Goal: Task Accomplishment & Management: Use online tool/utility

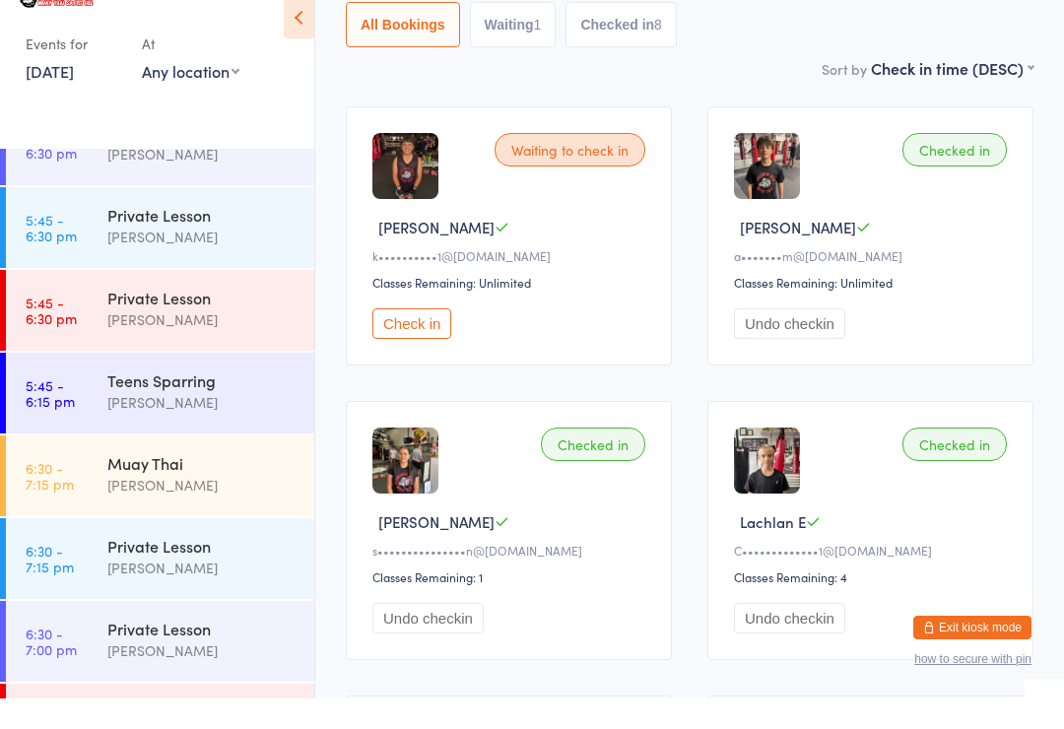
scroll to position [2281, 0]
click at [201, 232] on div "Private Lesson" at bounding box center [202, 243] width 190 height 22
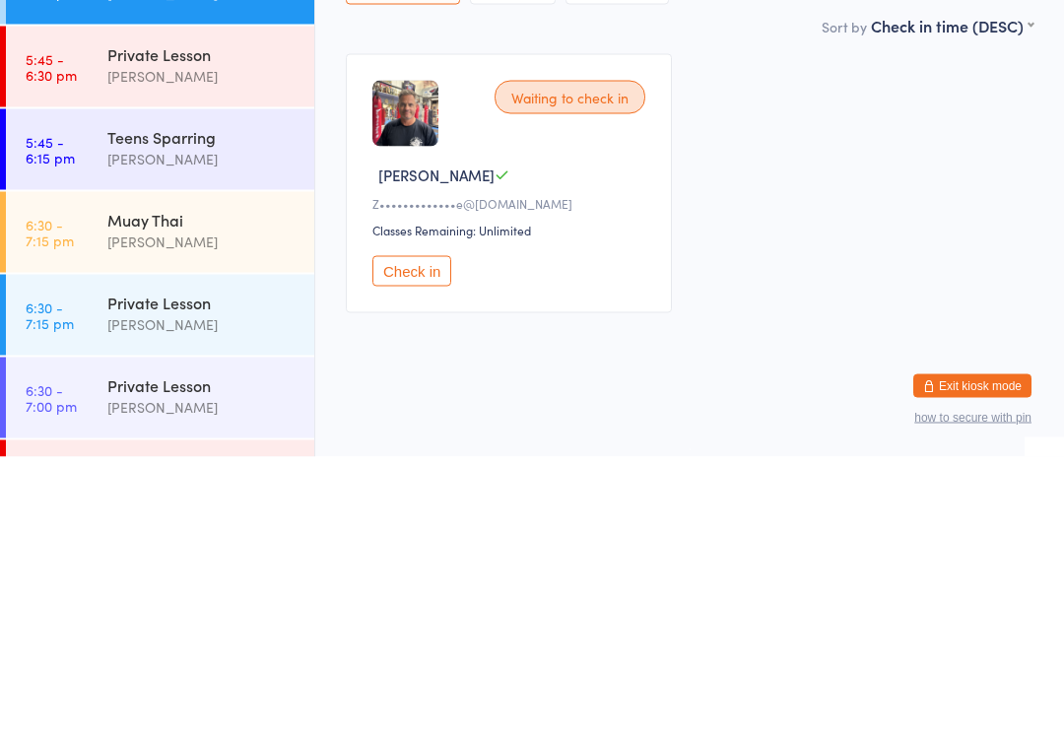
click at [424, 528] on button "Check in" at bounding box center [411, 543] width 79 height 31
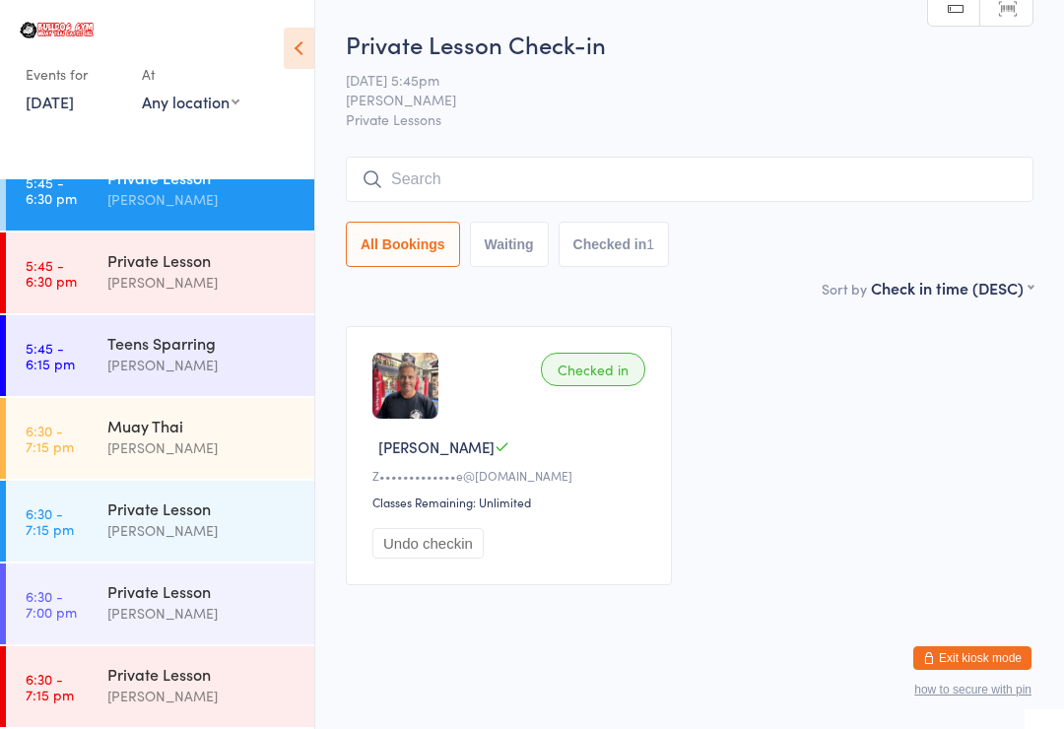
scroll to position [2350, 0]
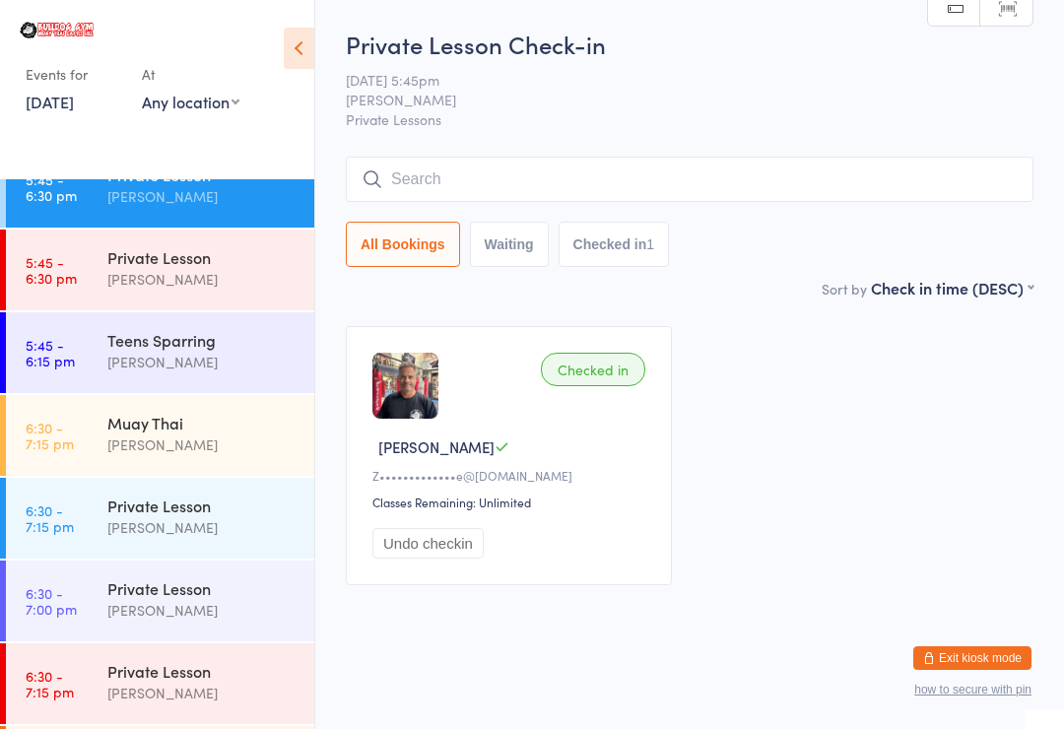
click at [224, 416] on div "Muay Thai" at bounding box center [202, 423] width 190 height 22
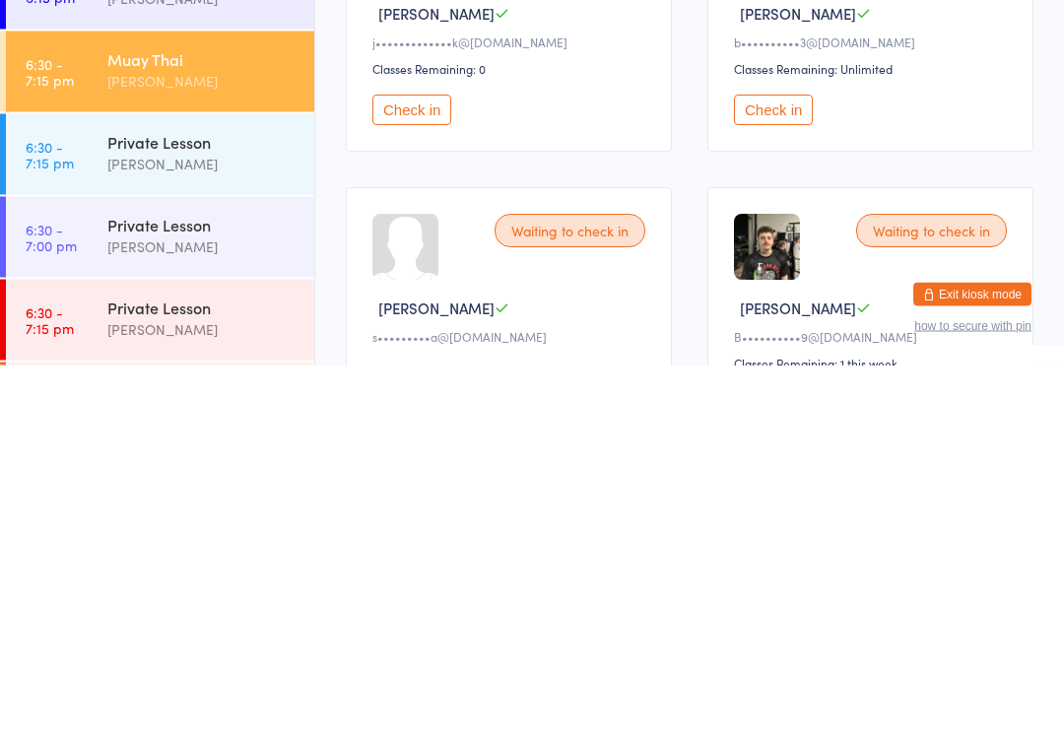
scroll to position [73, 0]
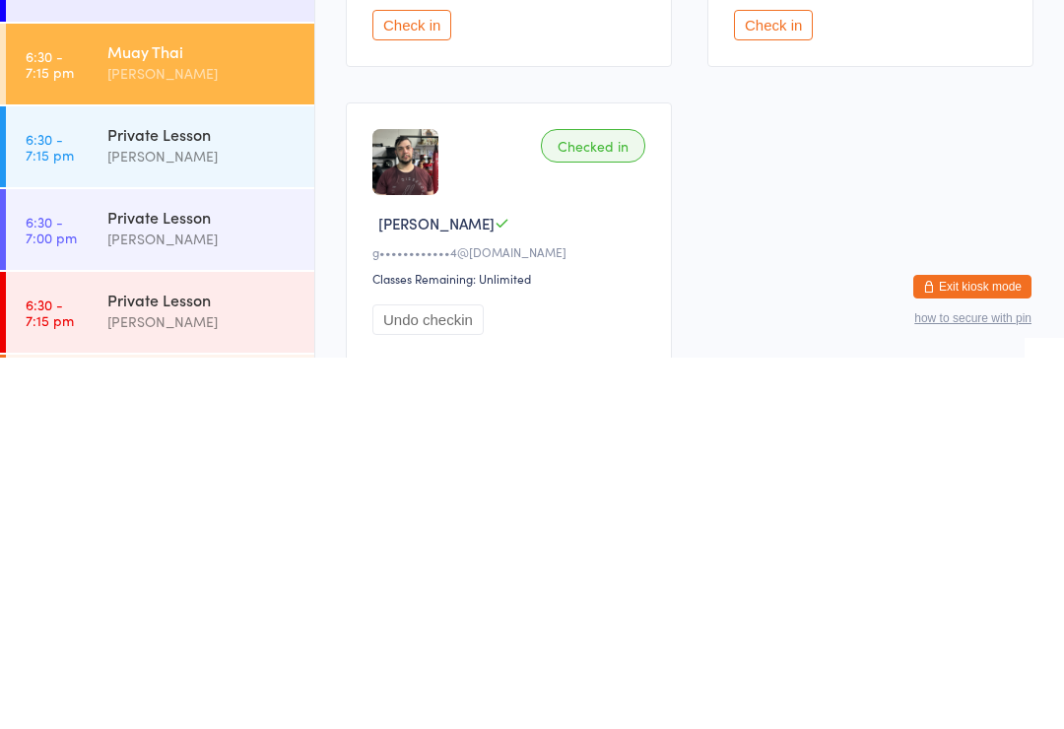
click at [776, 292] on div "Waiting to check in [PERSON_NAME] B j•••••••••••••k@[DOMAIN_NAME] Classes Remai…" at bounding box center [689, 161] width 723 height 1178
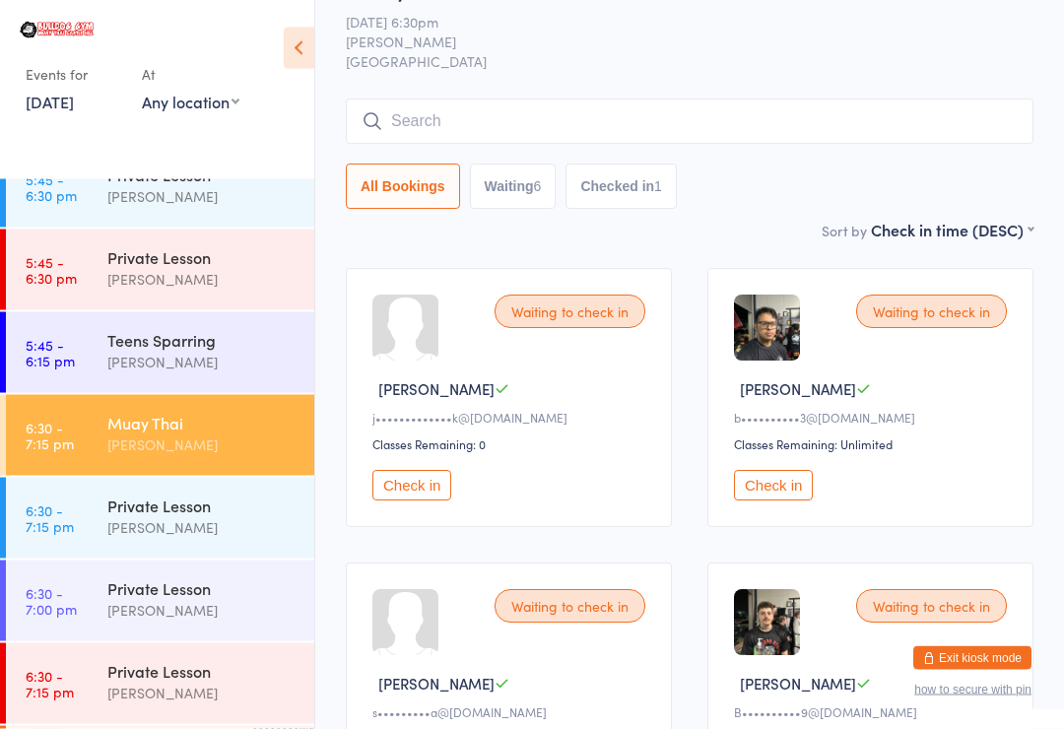
click at [524, 190] on button "Waiting 6" at bounding box center [513, 187] width 87 height 45
select select "0"
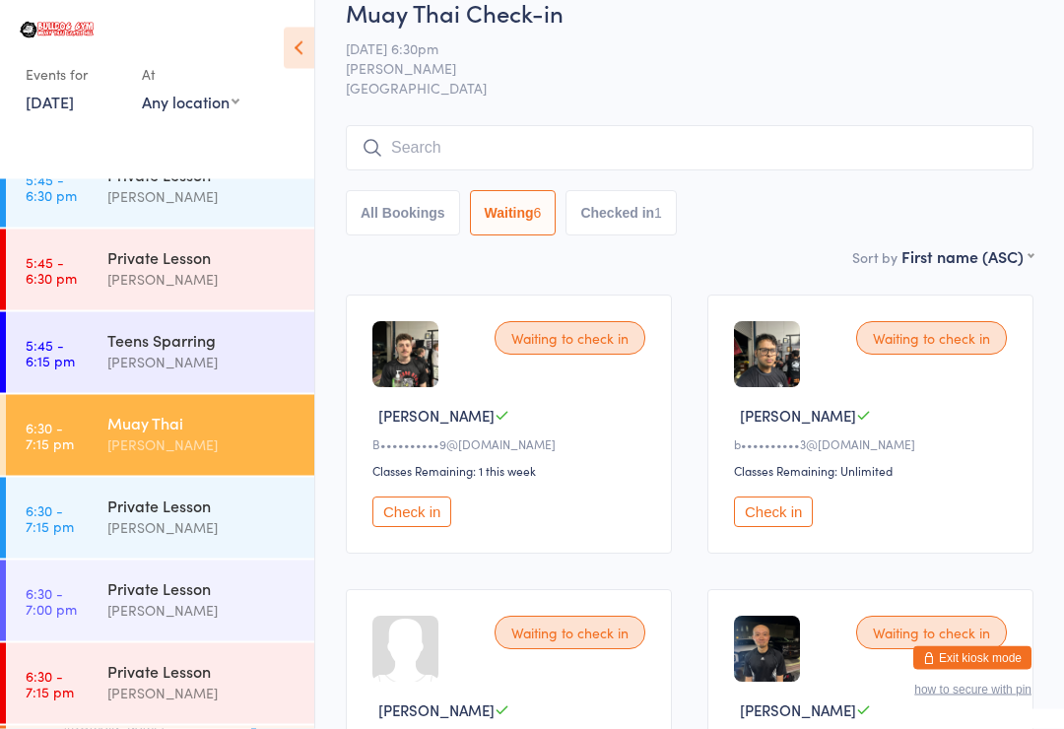
scroll to position [0, 0]
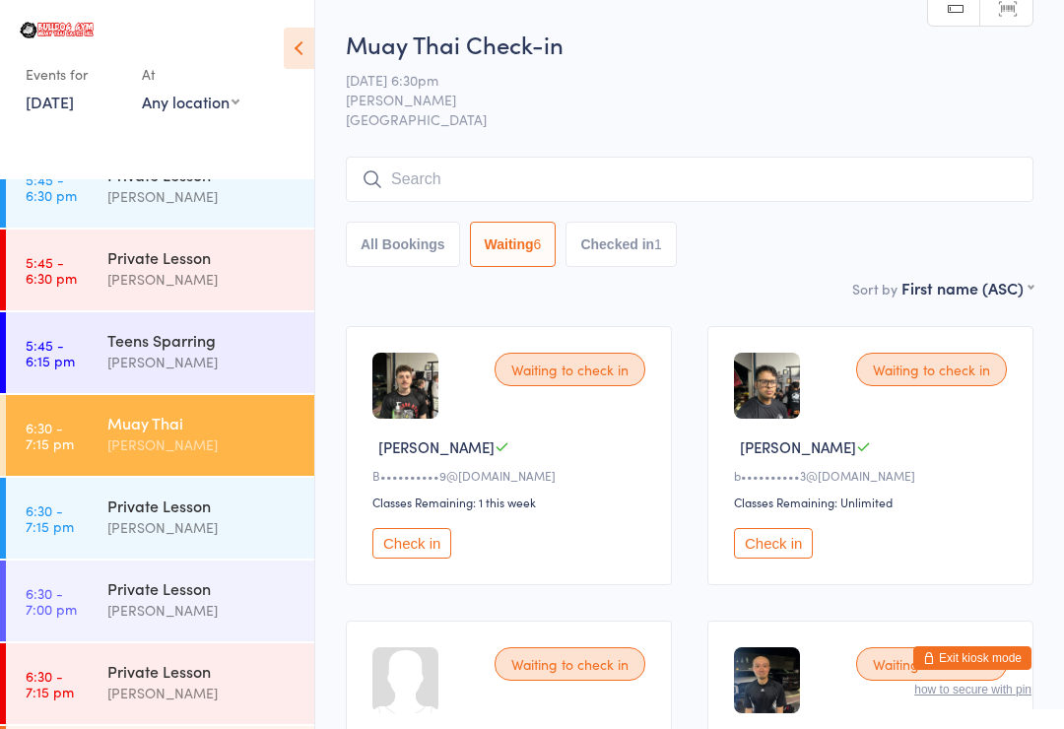
click at [410, 168] on input "search" at bounding box center [690, 179] width 688 height 45
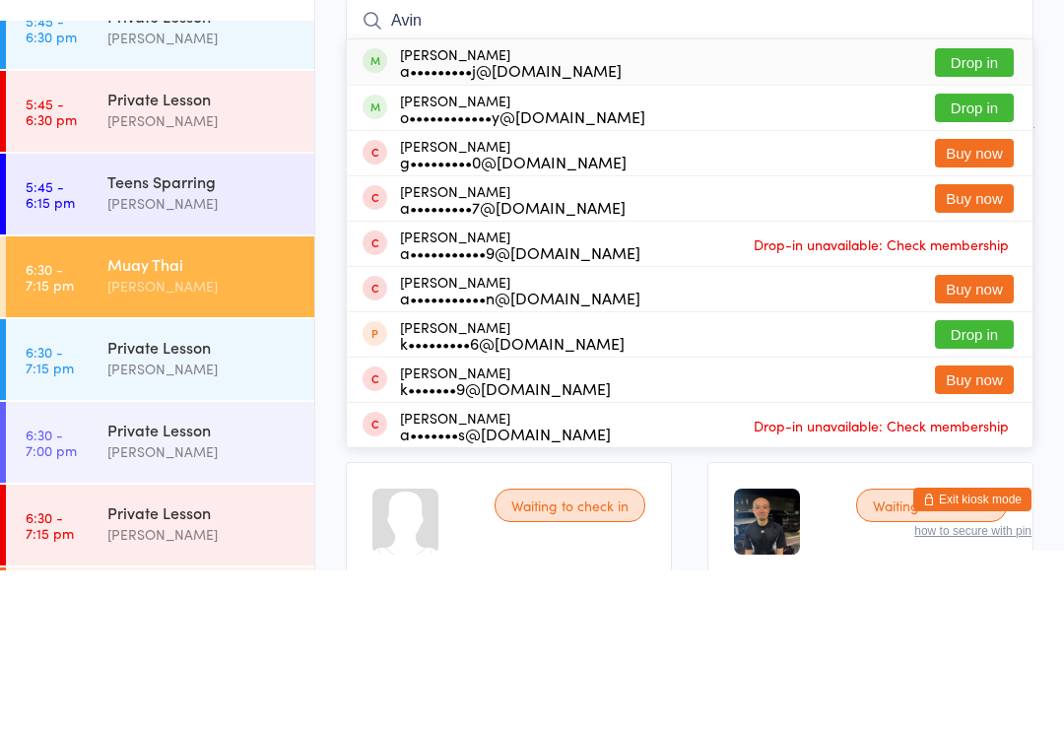
type input "Avin"
click at [971, 207] on button "Drop in" at bounding box center [974, 221] width 79 height 29
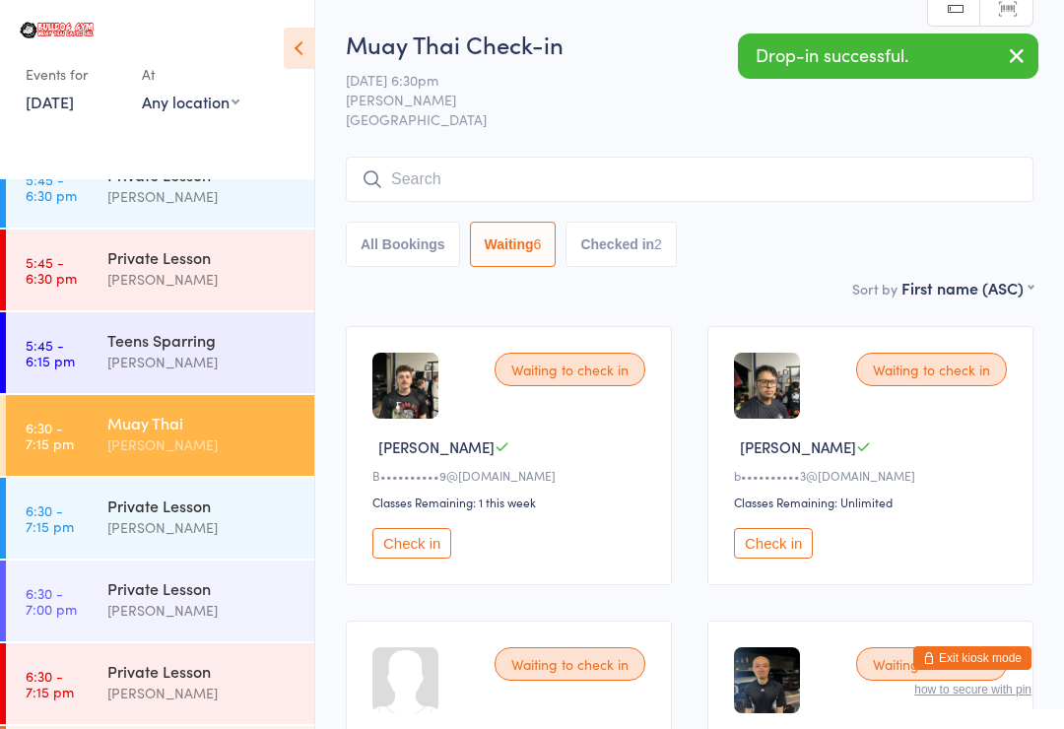
click at [398, 233] on button "All Bookings" at bounding box center [403, 244] width 114 height 45
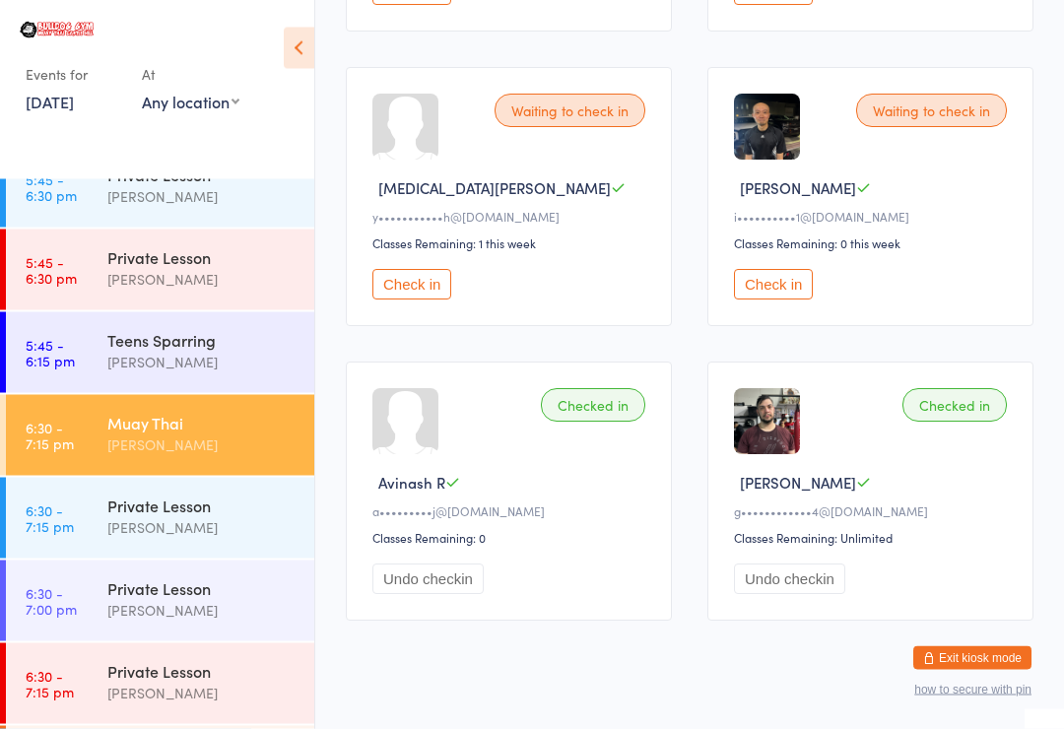
scroll to position [848, 0]
click at [788, 297] on button "Check in" at bounding box center [773, 284] width 79 height 31
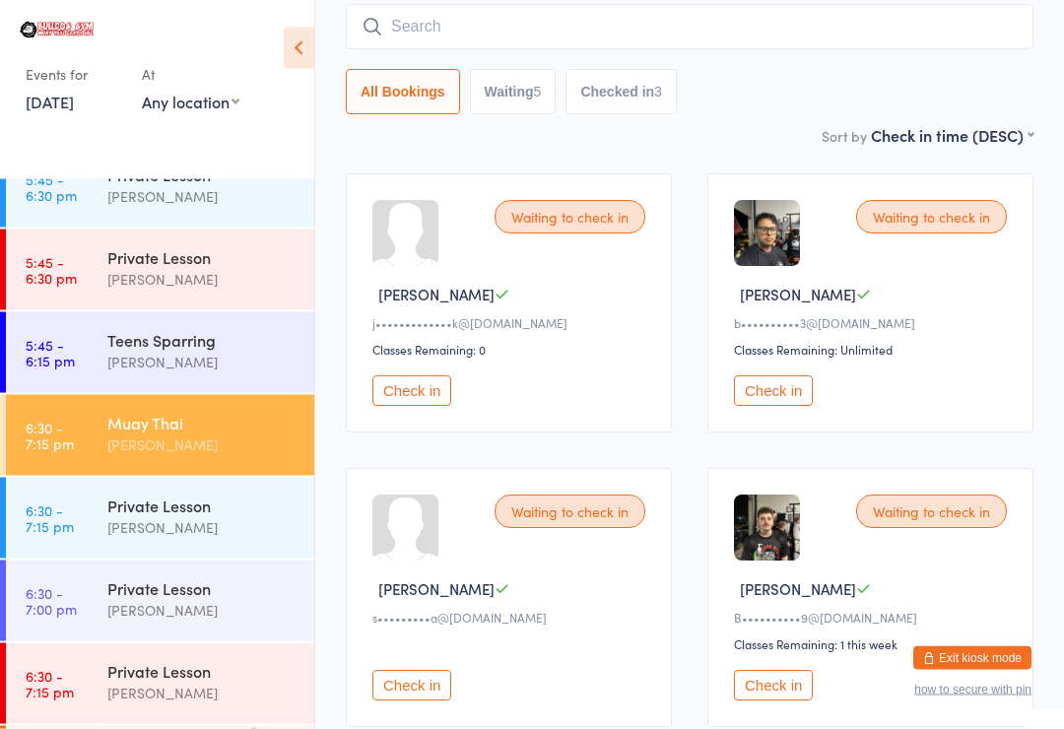
scroll to position [154, 0]
click at [441, 380] on div "Waiting to check in [PERSON_NAME] B j•••••••••••••k@[DOMAIN_NAME] Classes Remai…" at bounding box center [509, 301] width 326 height 259
click at [419, 379] on div "Waiting to check in [PERSON_NAME] B j•••••••••••••k@[DOMAIN_NAME] Classes Remai…" at bounding box center [509, 301] width 326 height 259
click at [434, 384] on button "Check in" at bounding box center [411, 389] width 79 height 31
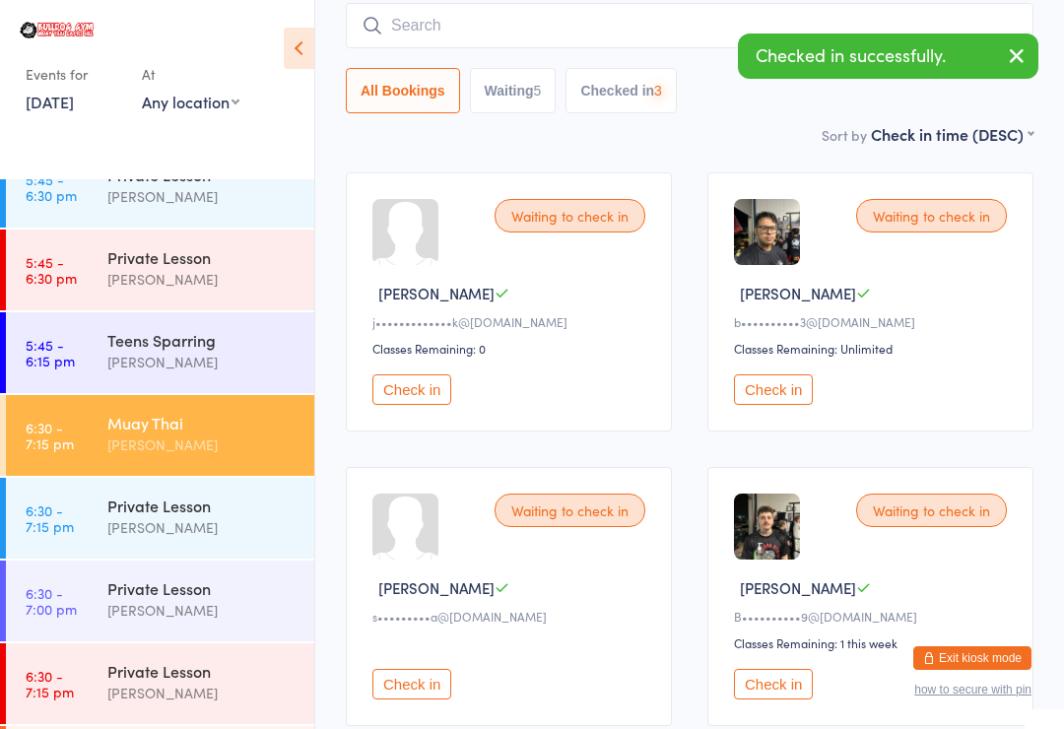
click at [409, 392] on button "Check in" at bounding box center [411, 389] width 79 height 31
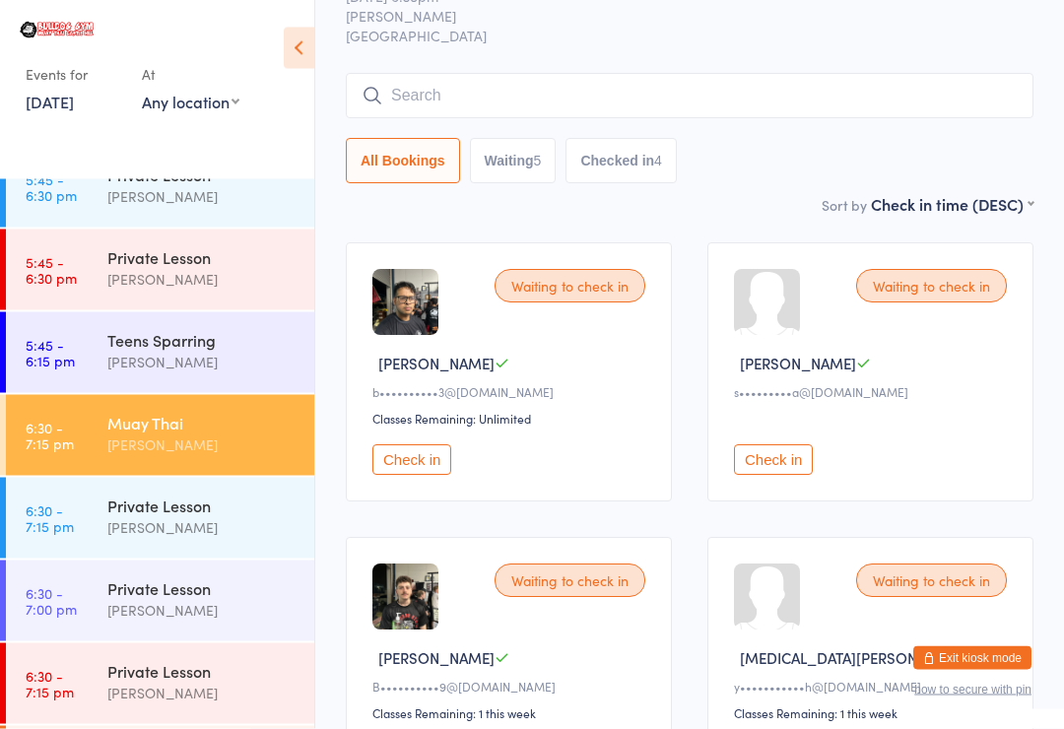
scroll to position [85, 0]
click at [945, 399] on div "s•••••••••a@[DOMAIN_NAME]" at bounding box center [873, 390] width 279 height 17
click at [977, 354] on div "Waiting to check in [PERSON_NAME] s•••••••••a@[DOMAIN_NAME] Check in" at bounding box center [870, 370] width 326 height 259
click at [785, 470] on button "Check in" at bounding box center [773, 458] width 79 height 31
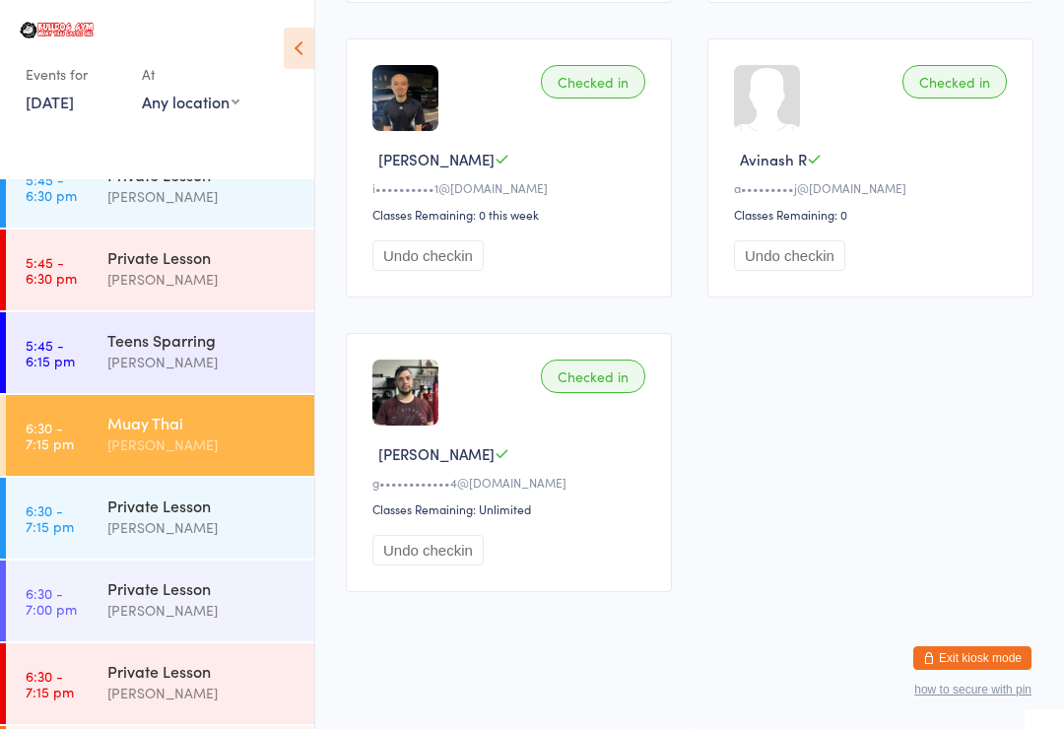
scroll to position [1189, 0]
click at [184, 437] on div "[PERSON_NAME]" at bounding box center [202, 444] width 190 height 23
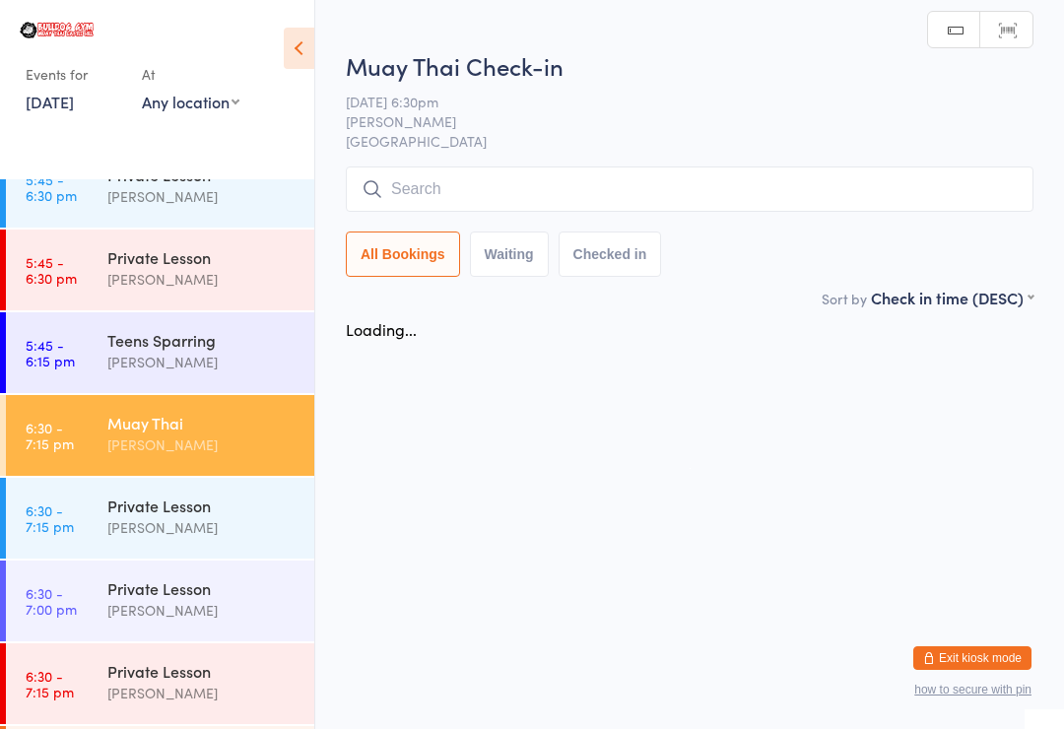
scroll to position [0, 0]
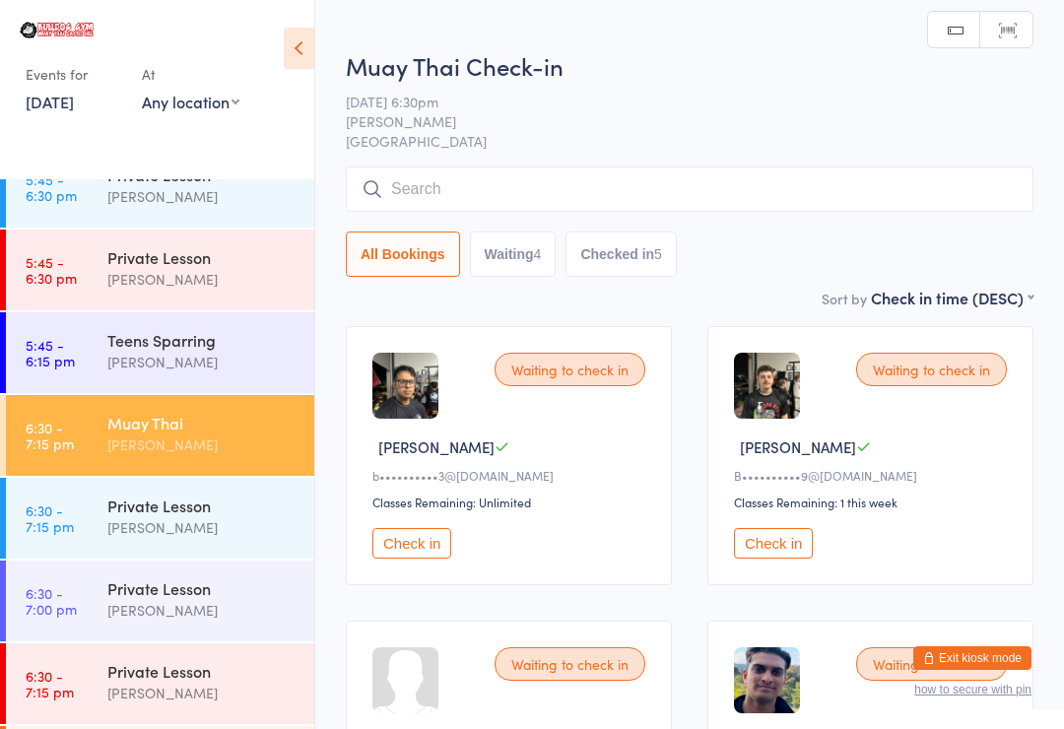
click at [848, 189] on input "search" at bounding box center [690, 188] width 688 height 45
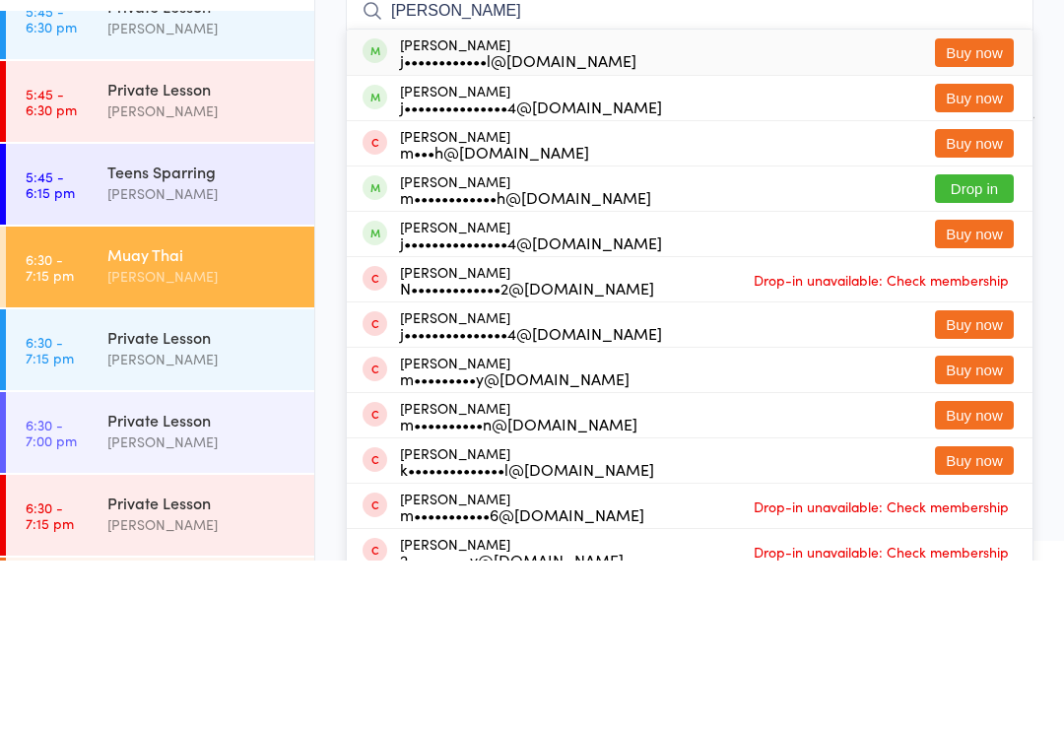
type input "[PERSON_NAME]"
click at [555, 342] on div "[PERSON_NAME] m••••••••••••h@[DOMAIN_NAME]" at bounding box center [525, 358] width 251 height 32
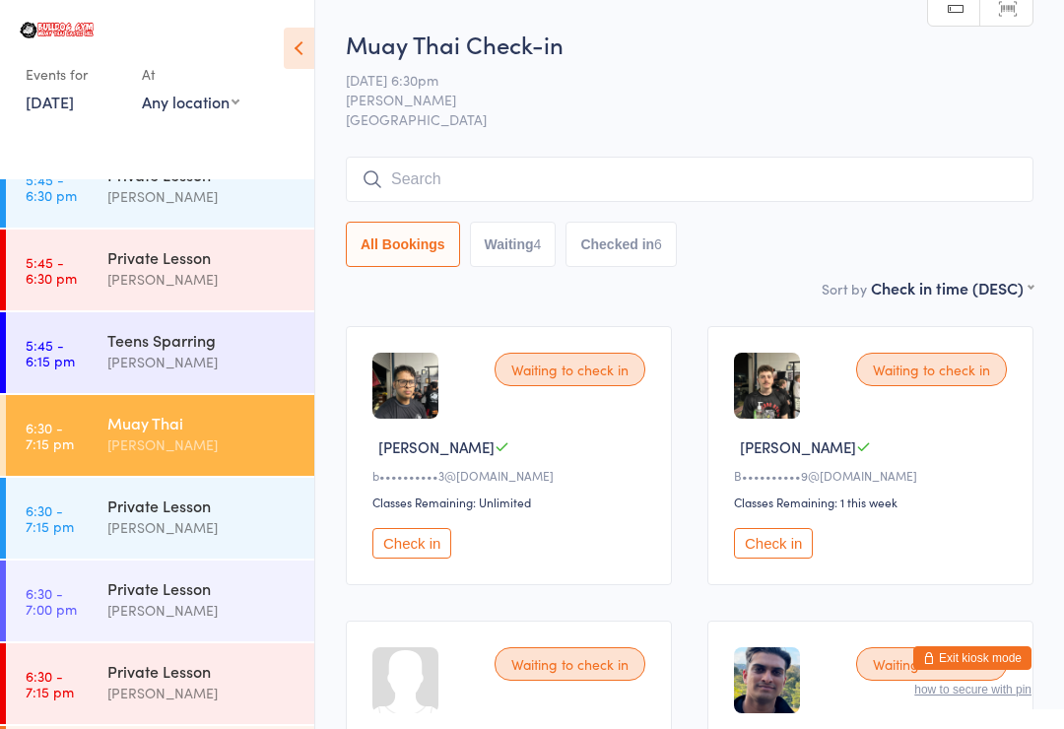
click at [477, 190] on input "search" at bounding box center [690, 179] width 688 height 45
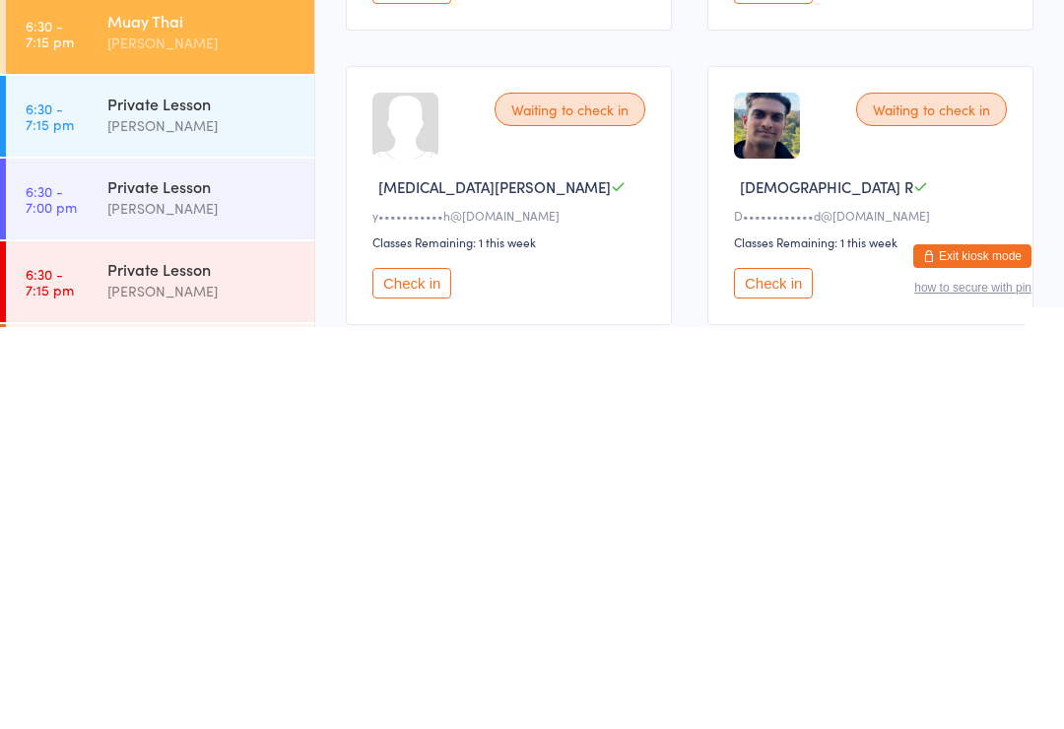
scroll to position [181, 0]
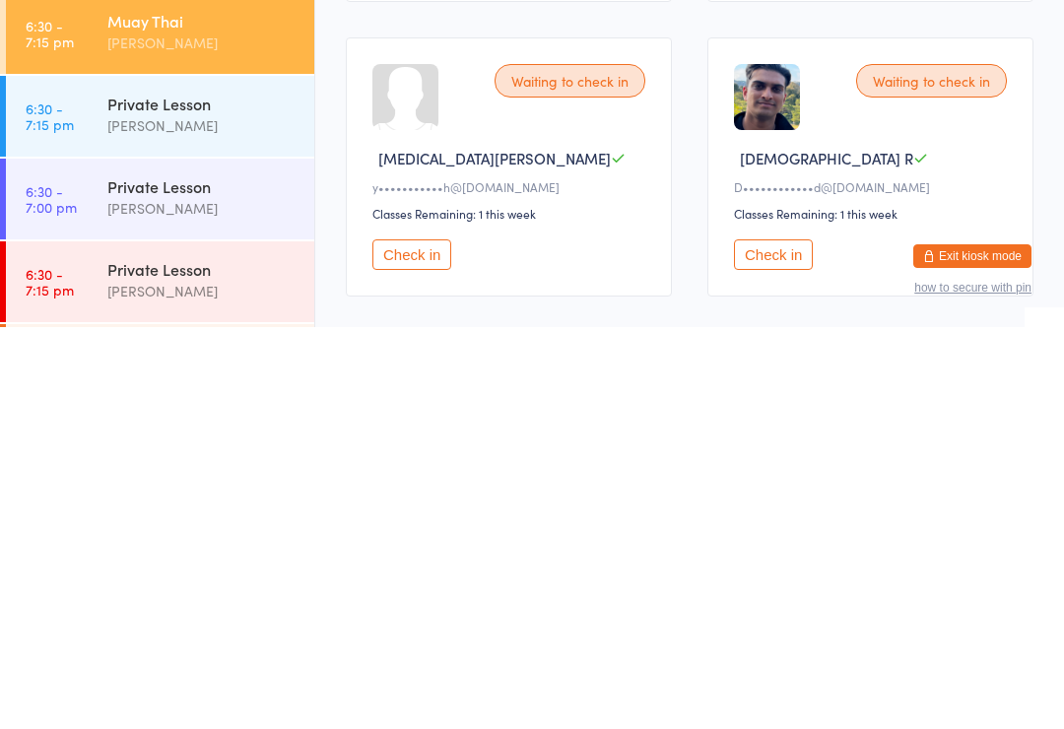
click at [429, 641] on button "Check in" at bounding box center [411, 656] width 79 height 31
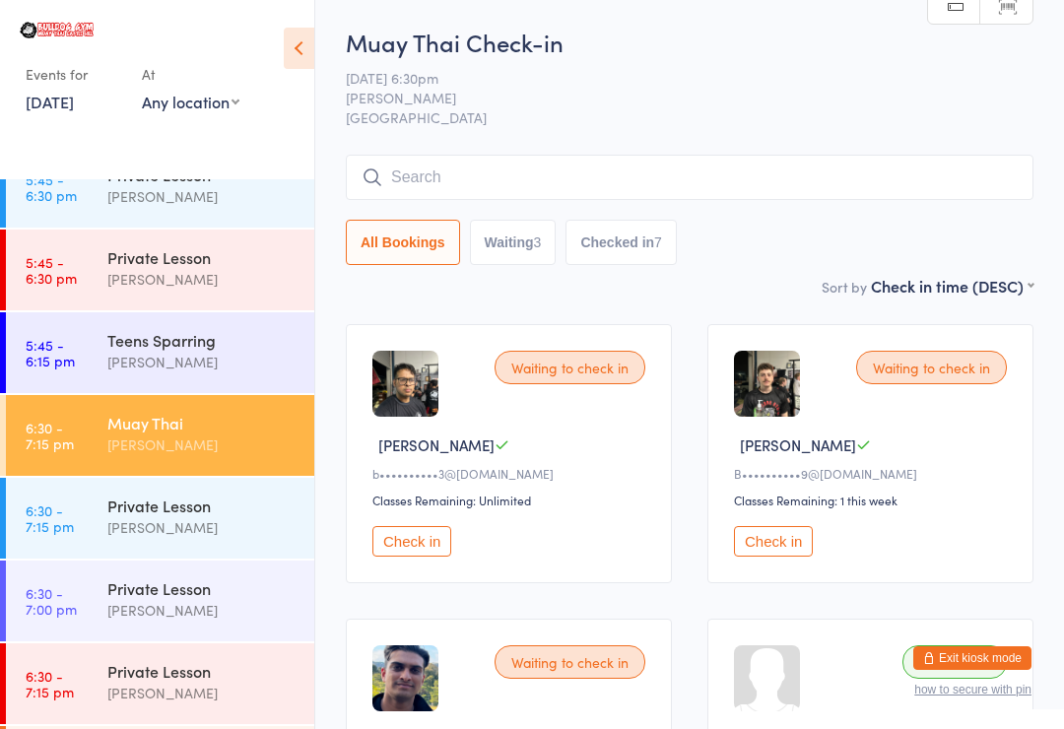
scroll to position [0, 0]
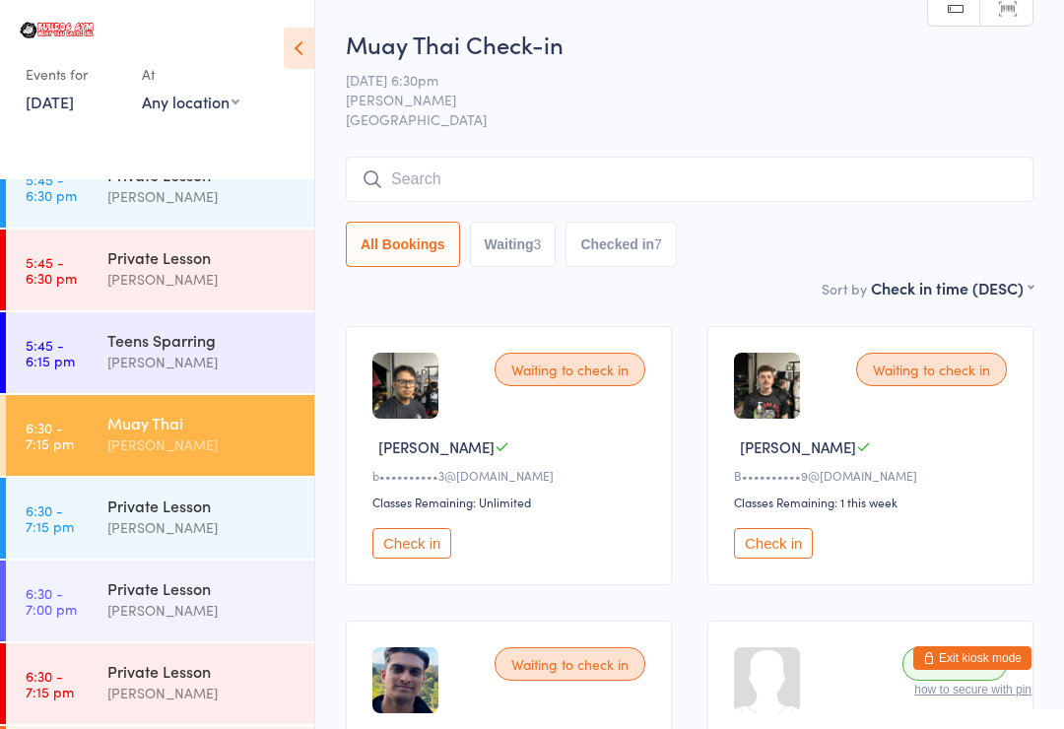
click at [897, 139] on div "Muay Thai Check-in [DATE] 6:30pm [PERSON_NAME] Bulldog Gym Castle Hill Manual s…" at bounding box center [690, 152] width 688 height 249
click at [878, 168] on input "search" at bounding box center [690, 179] width 688 height 45
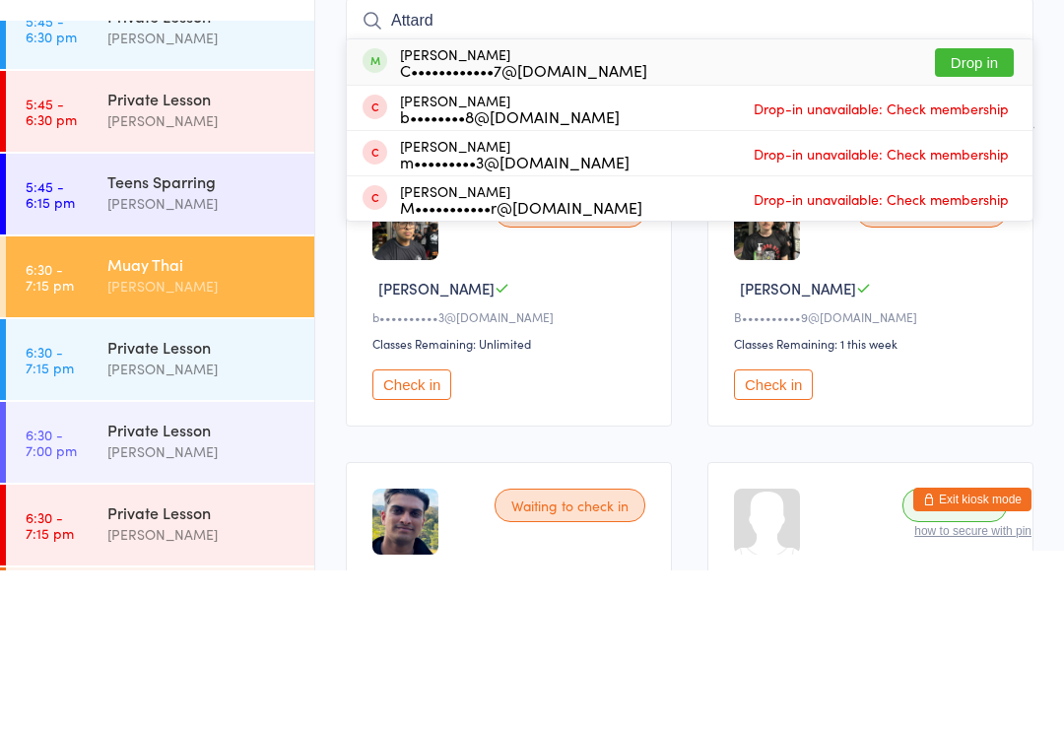
type input "Attard"
click at [991, 207] on button "Drop in" at bounding box center [974, 221] width 79 height 29
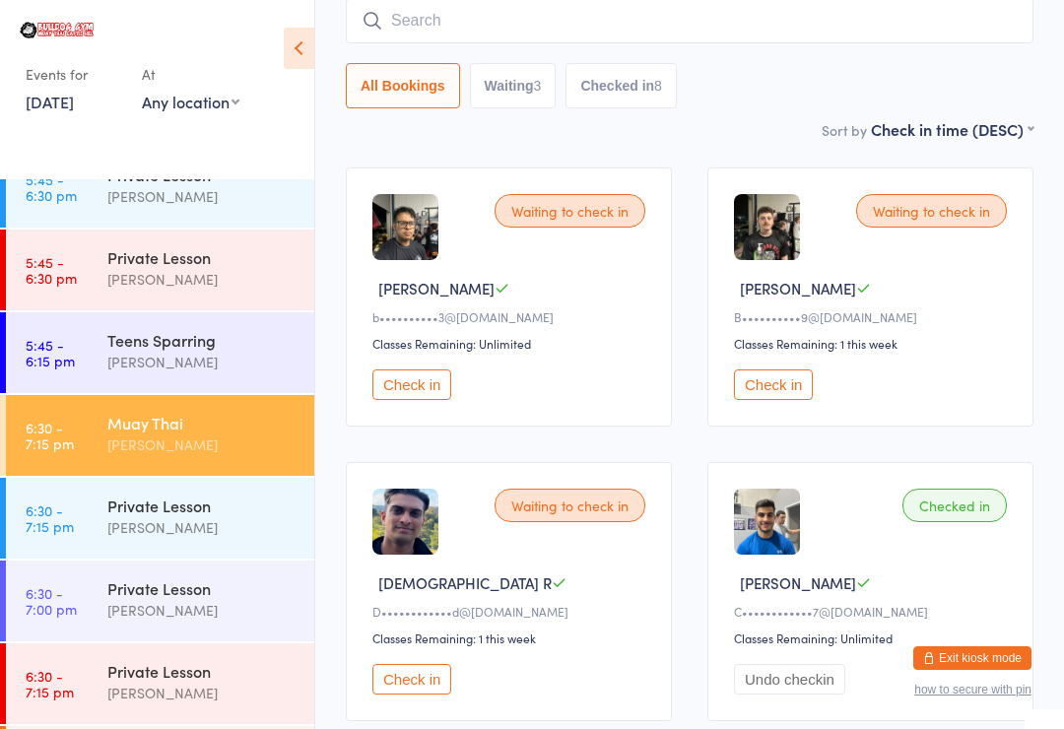
click at [415, 386] on button "Check in" at bounding box center [411, 384] width 79 height 31
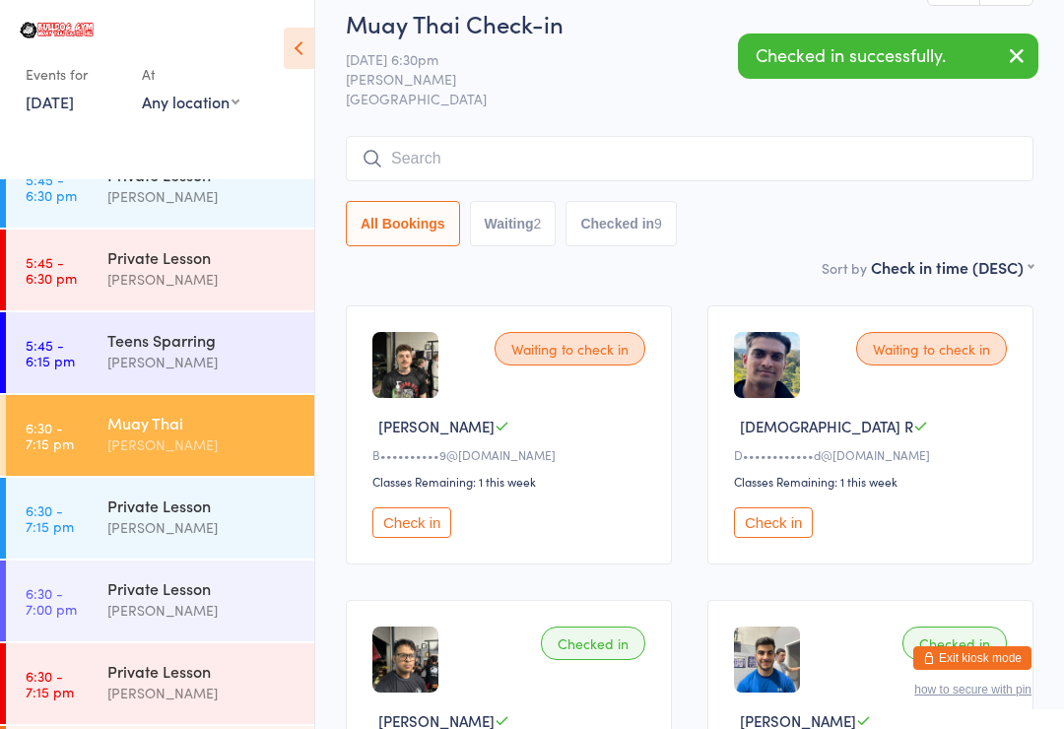
click at [695, 149] on input "search" at bounding box center [690, 158] width 688 height 45
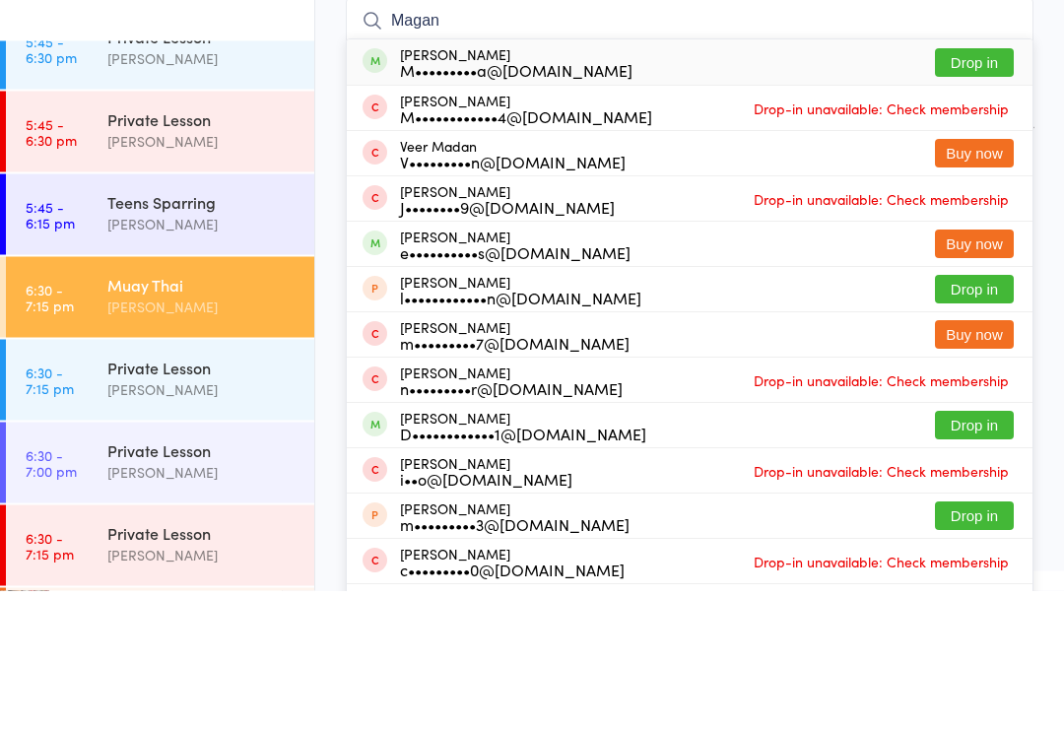
type input "Magan"
click at [982, 187] on button "Drop in" at bounding box center [974, 201] width 79 height 29
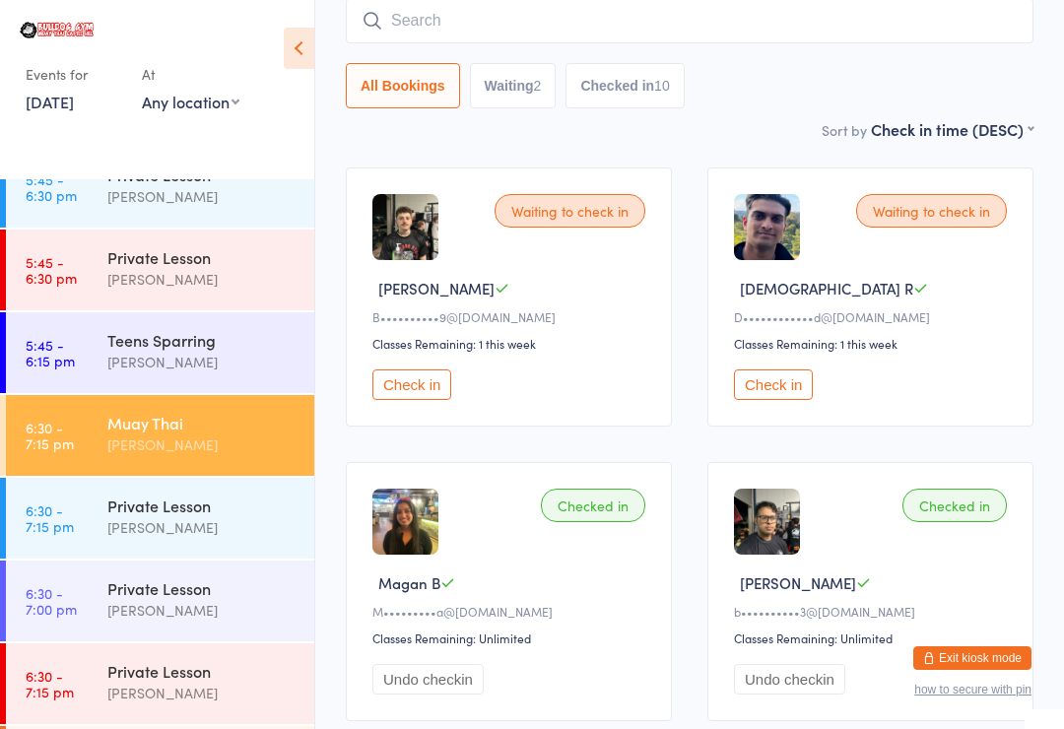
click at [422, 398] on button "Check in" at bounding box center [411, 384] width 79 height 31
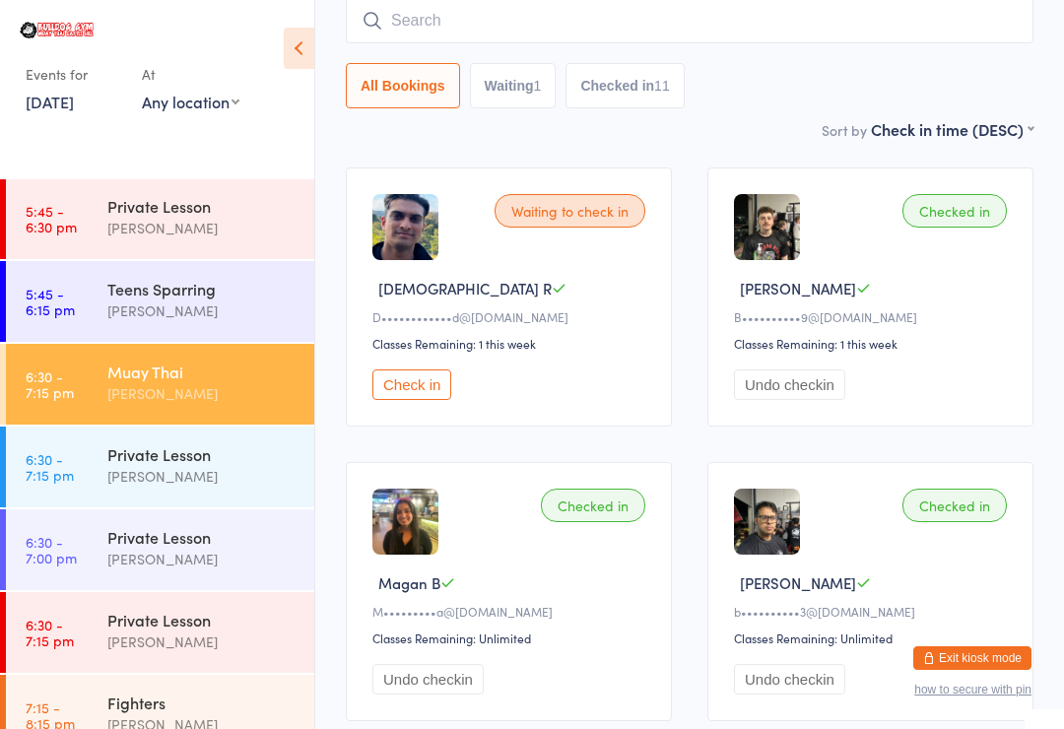
scroll to position [2415, 0]
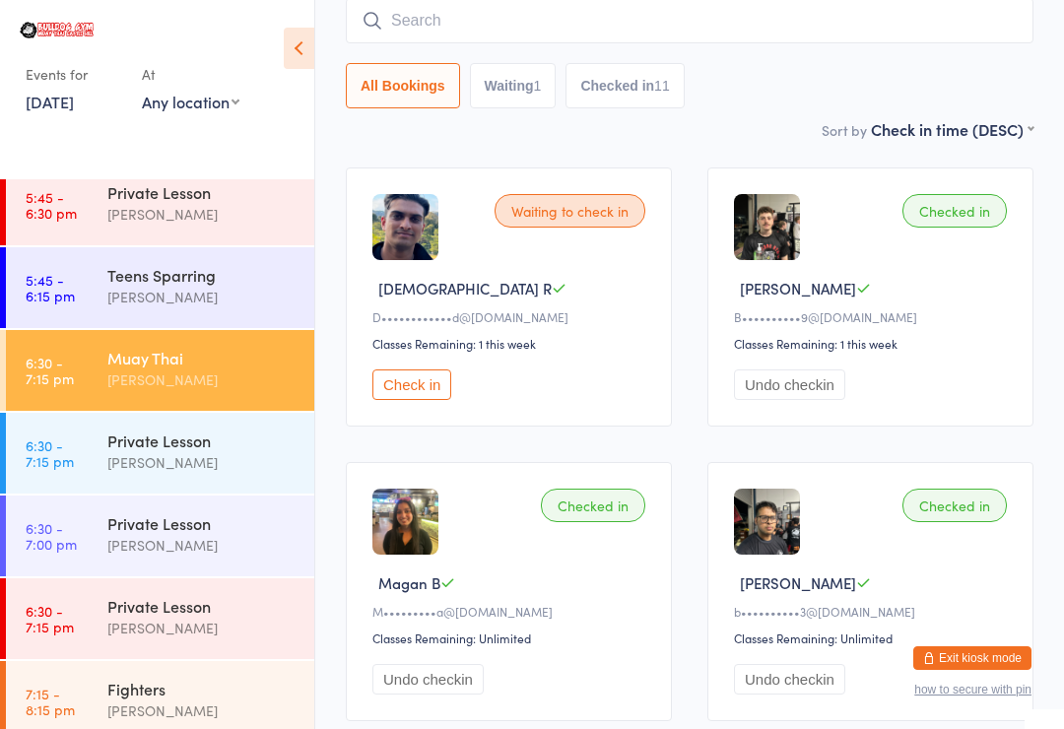
click at [176, 506] on div "Private Lesson [PERSON_NAME]" at bounding box center [210, 535] width 207 height 78
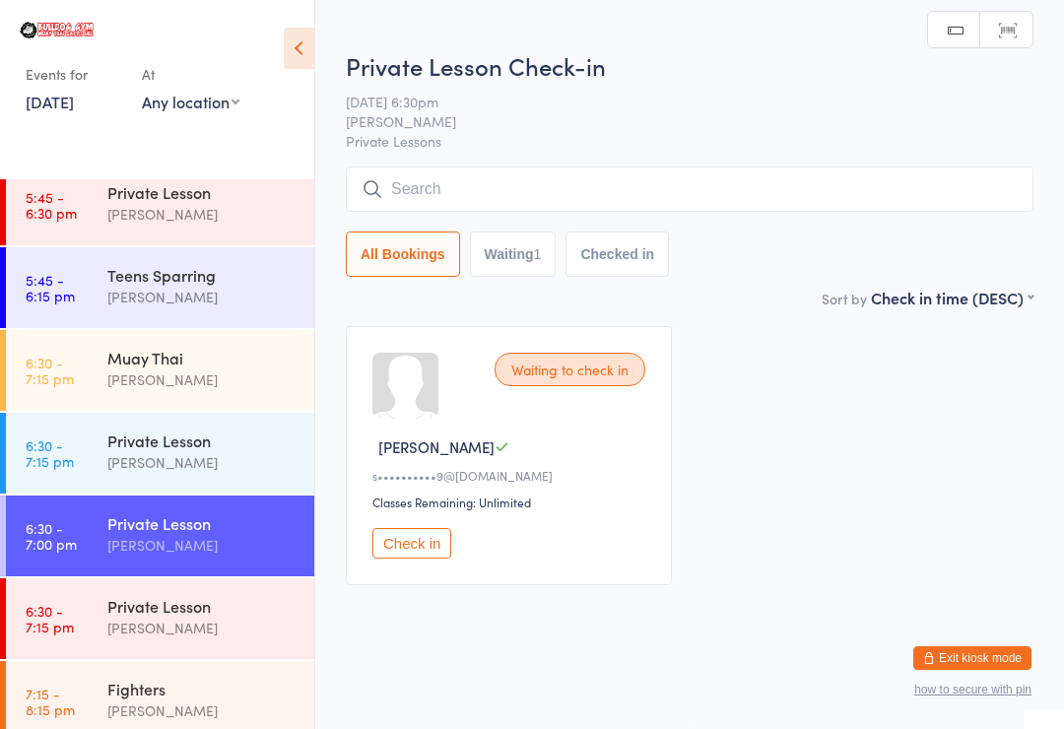
click at [436, 545] on button "Check in" at bounding box center [411, 543] width 79 height 31
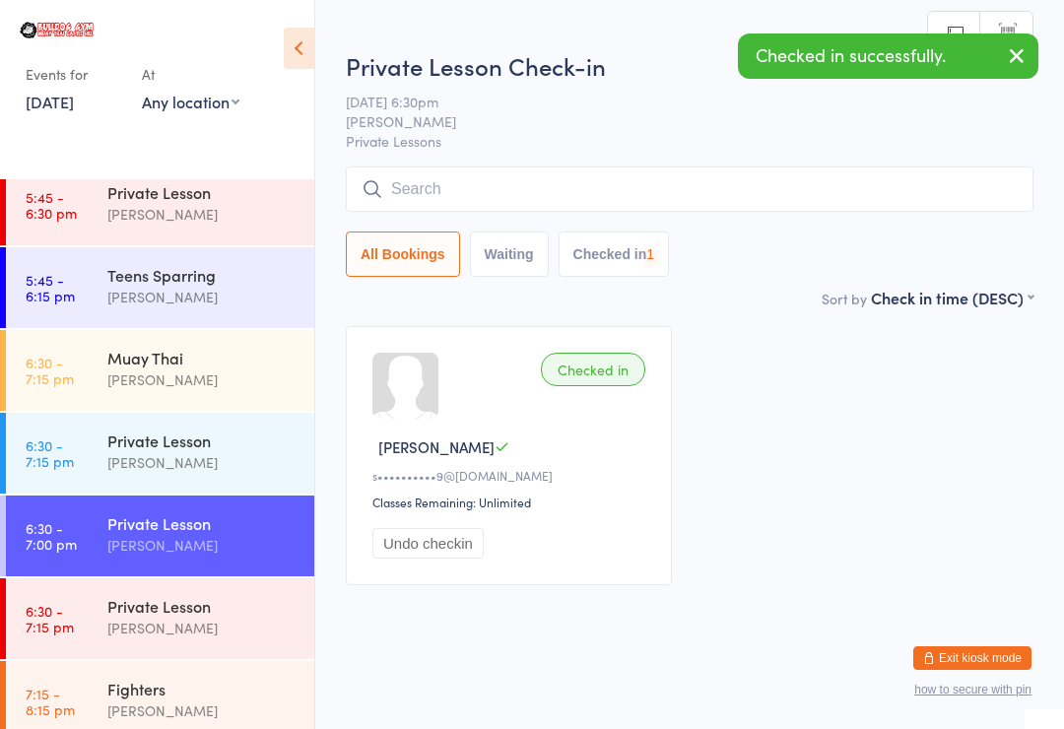
click at [193, 378] on div "[PERSON_NAME]" at bounding box center [202, 379] width 190 height 23
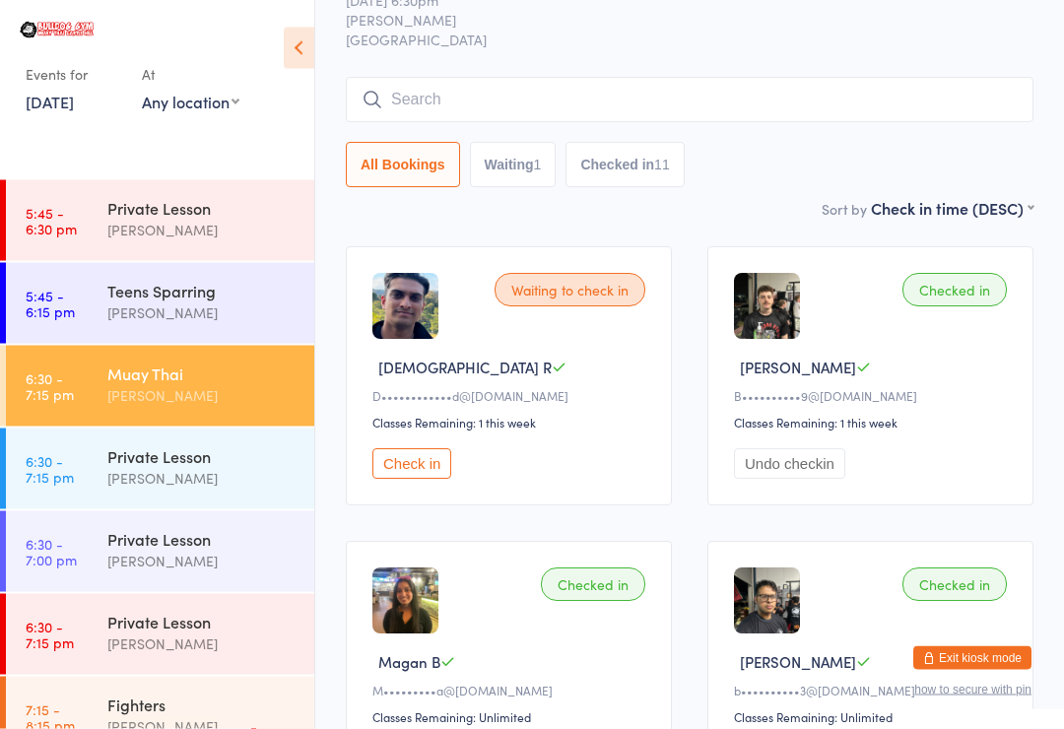
scroll to position [86, 0]
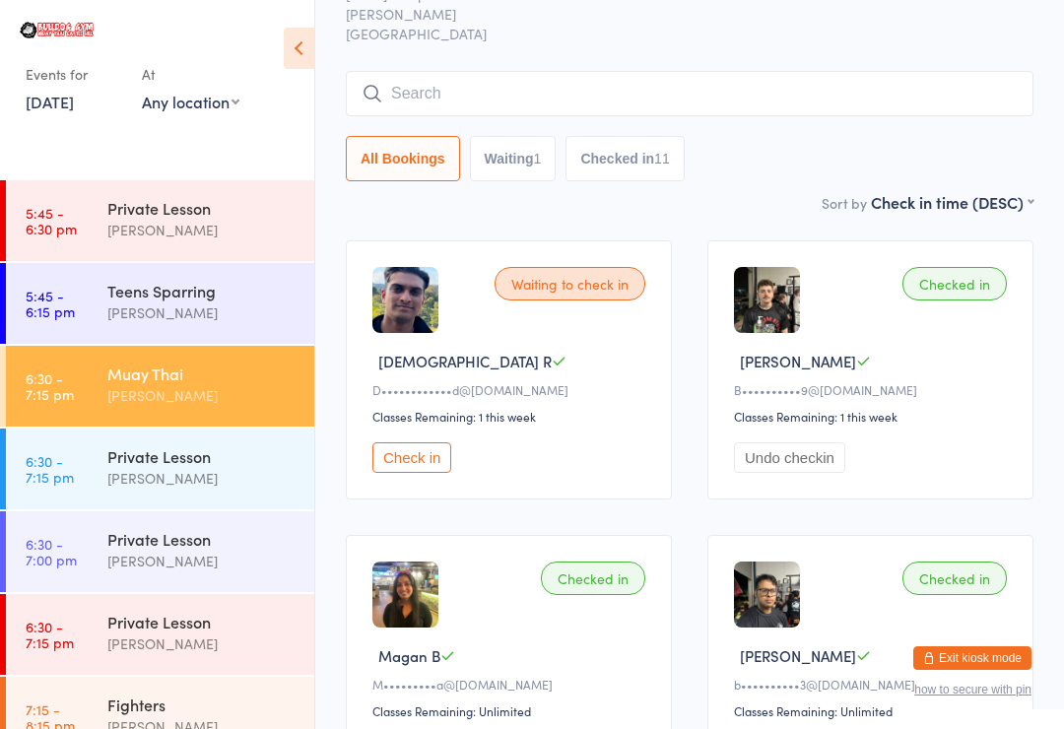
click at [423, 470] on button "Check in" at bounding box center [411, 457] width 79 height 31
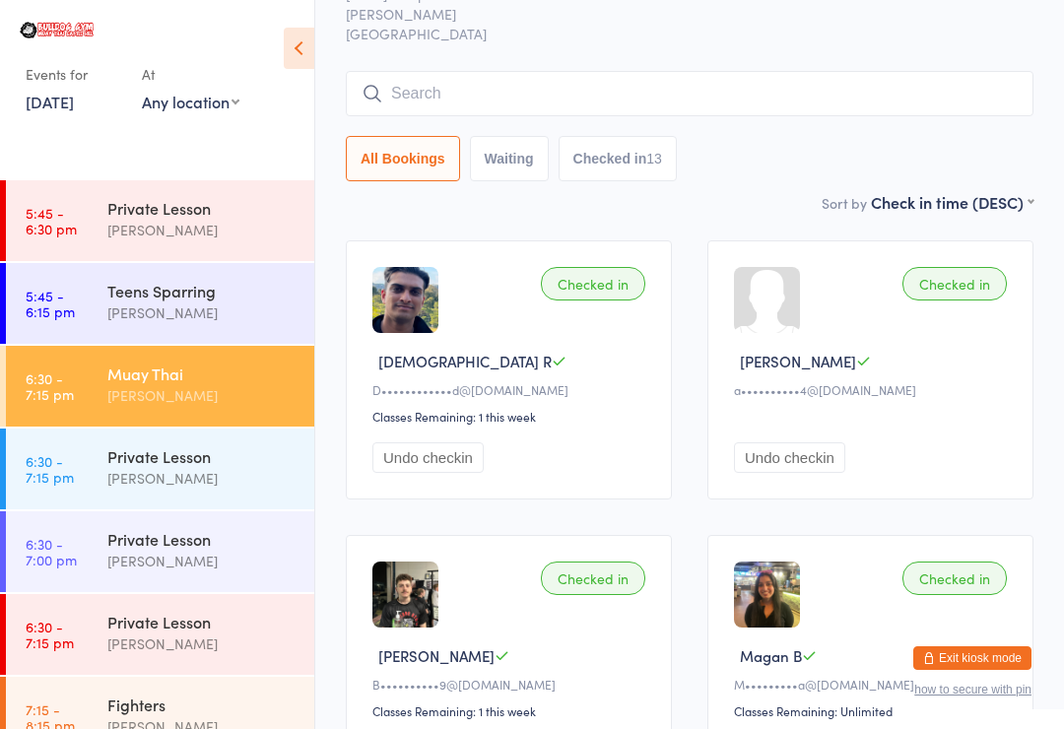
click at [516, 84] on input "search" at bounding box center [690, 93] width 688 height 45
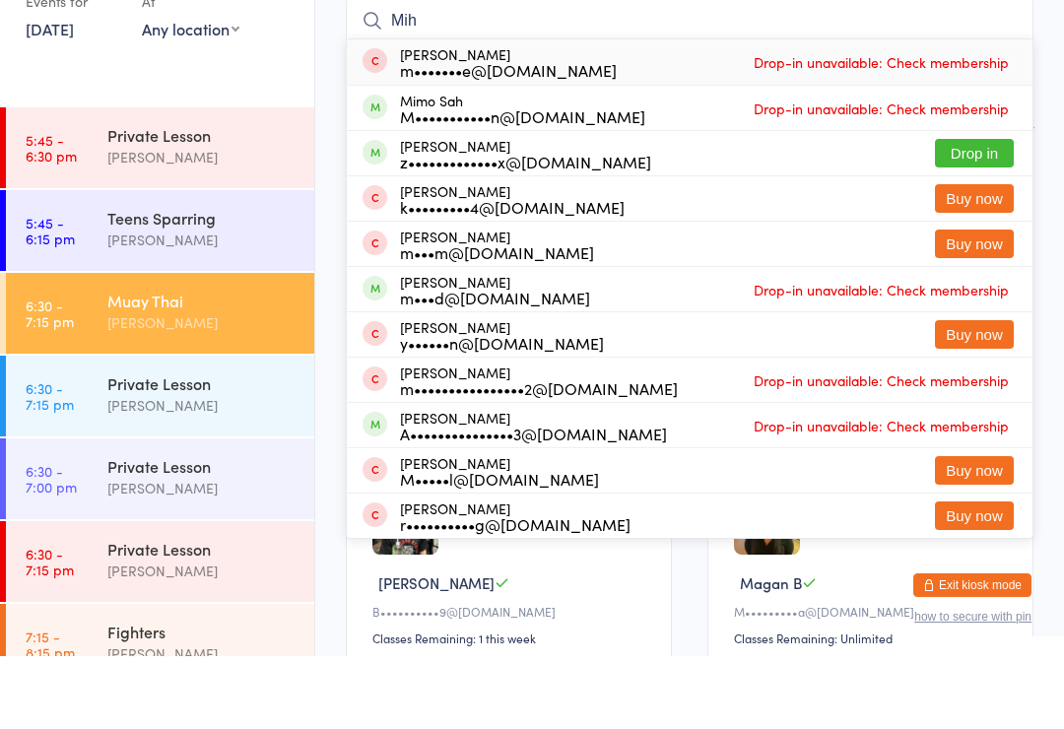
type input "Mih"
click at [993, 212] on button "Drop in" at bounding box center [974, 226] width 79 height 29
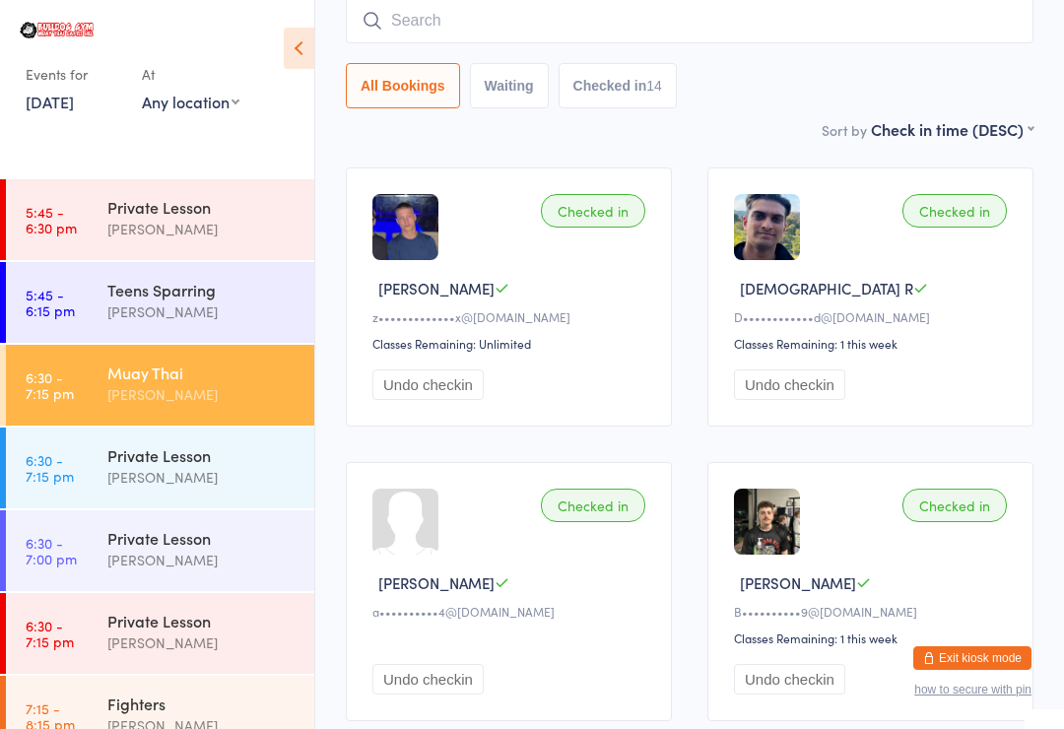
scroll to position [2399, 0]
click at [131, 724] on div "[PERSON_NAME]" at bounding box center [202, 726] width 190 height 23
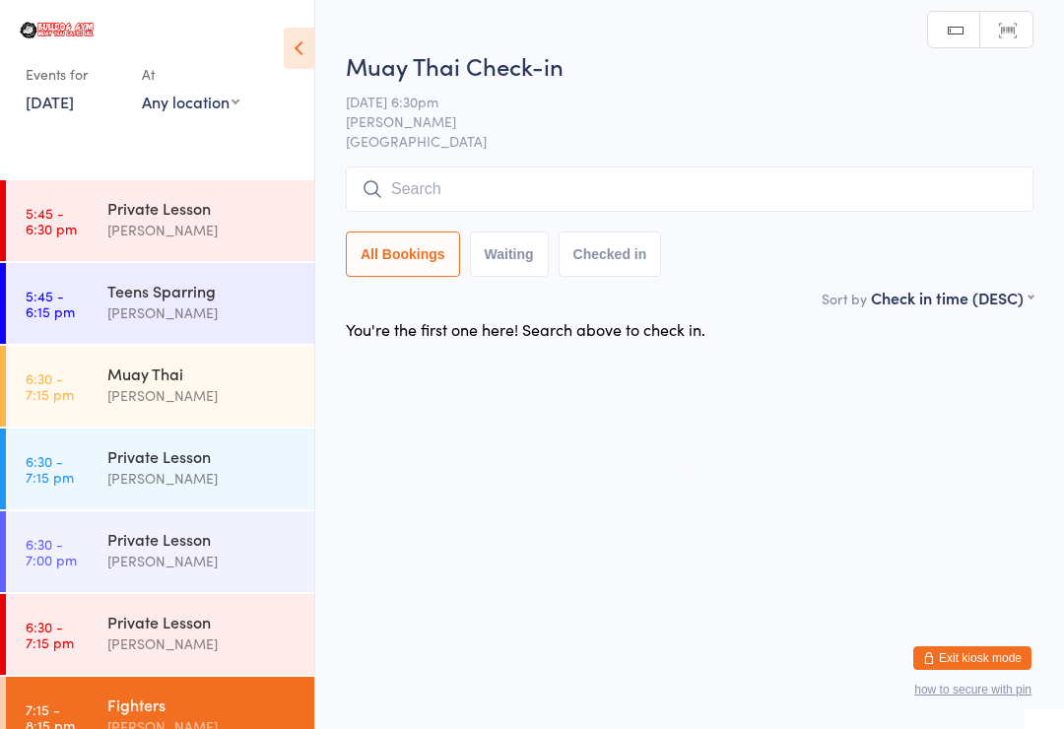
click at [948, 175] on input "search" at bounding box center [690, 188] width 688 height 45
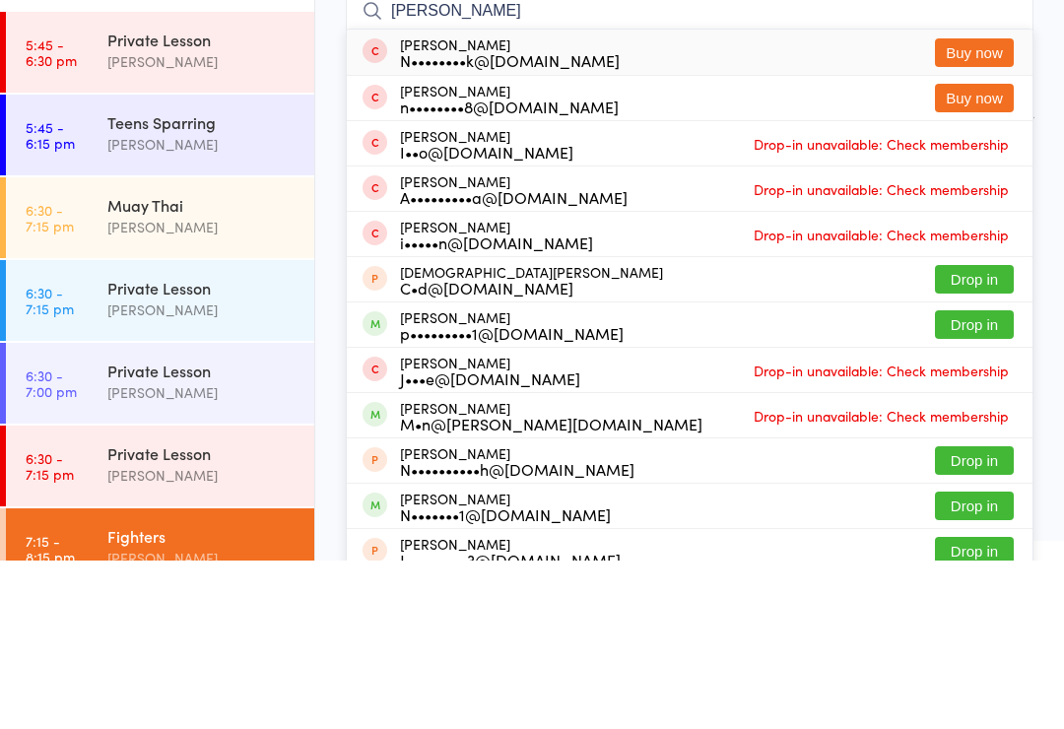
scroll to position [61, 0]
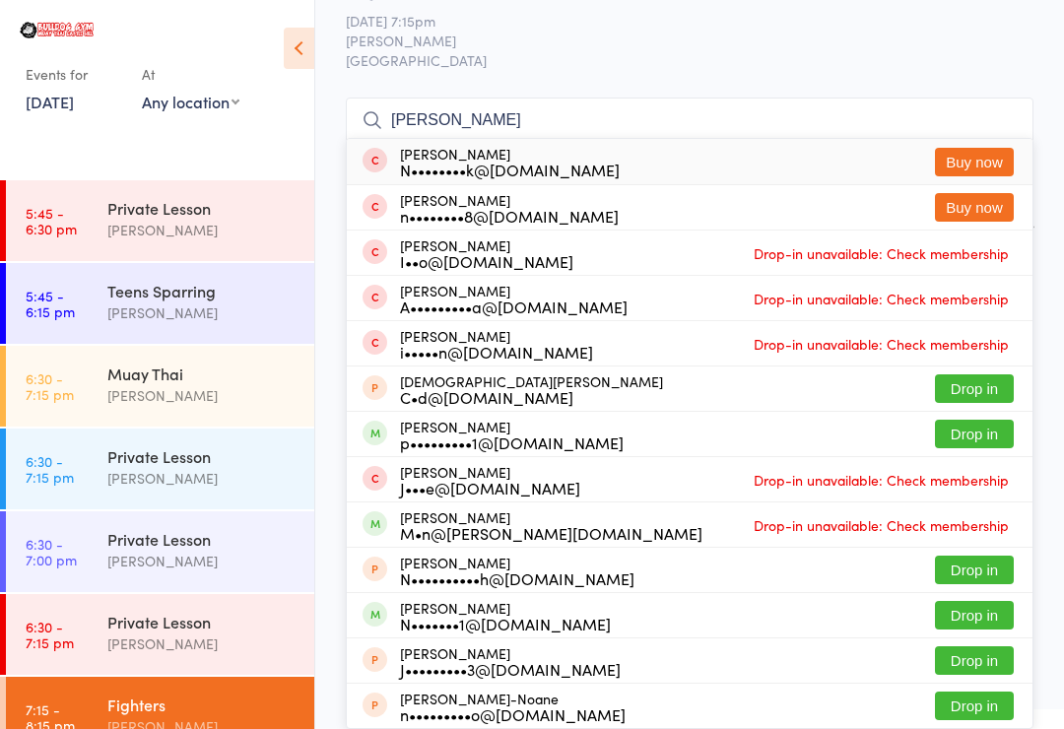
type input "[PERSON_NAME]"
click at [982, 605] on button "Drop in" at bounding box center [974, 615] width 79 height 29
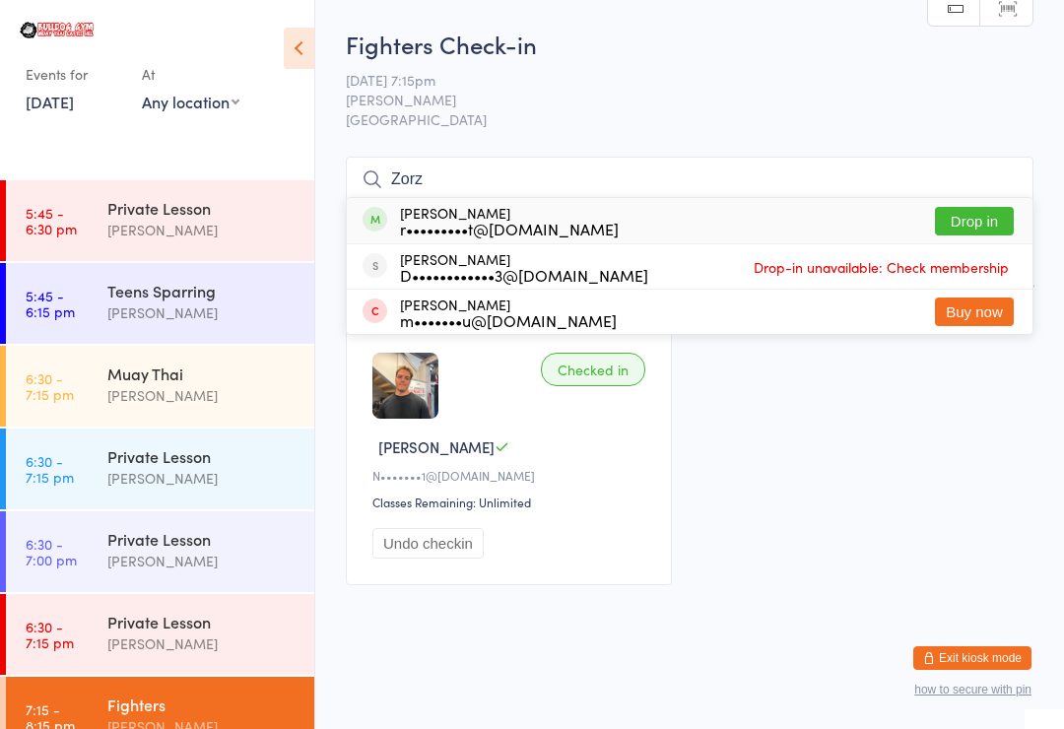
type input "Zorz"
click at [985, 209] on button "Drop in" at bounding box center [974, 221] width 79 height 29
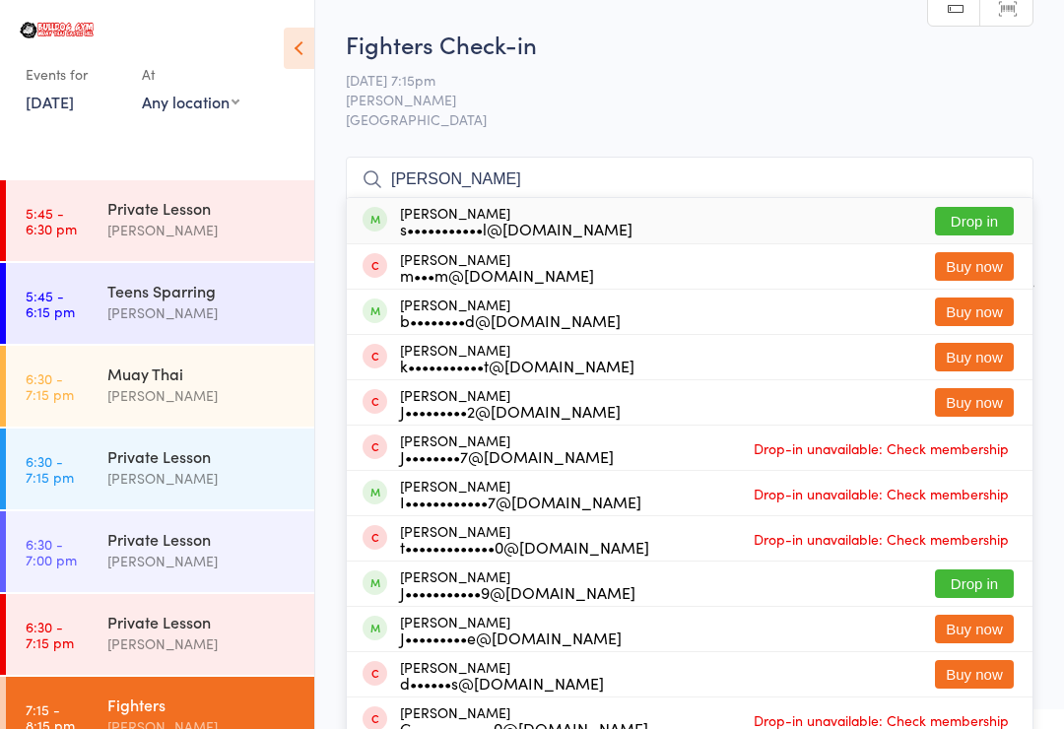
type input "[PERSON_NAME]"
click at [990, 216] on button "Drop in" at bounding box center [974, 221] width 79 height 29
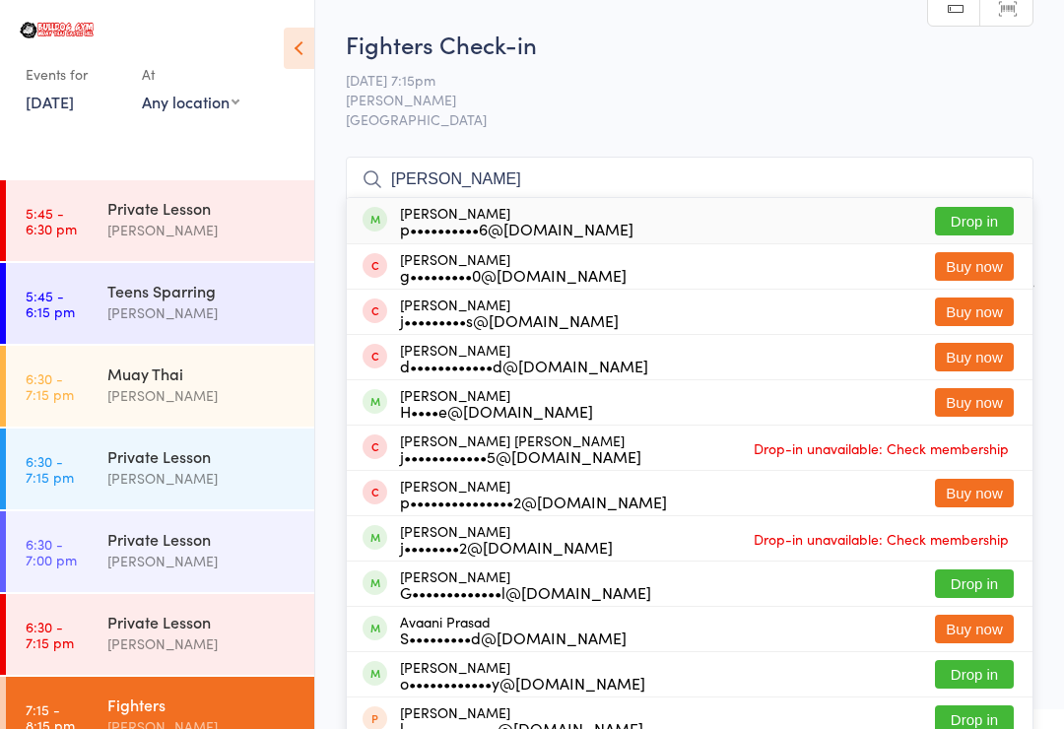
type input "[PERSON_NAME]"
click at [1012, 208] on button "Drop in" at bounding box center [974, 221] width 79 height 29
